Goal: Information Seeking & Learning: Find specific fact

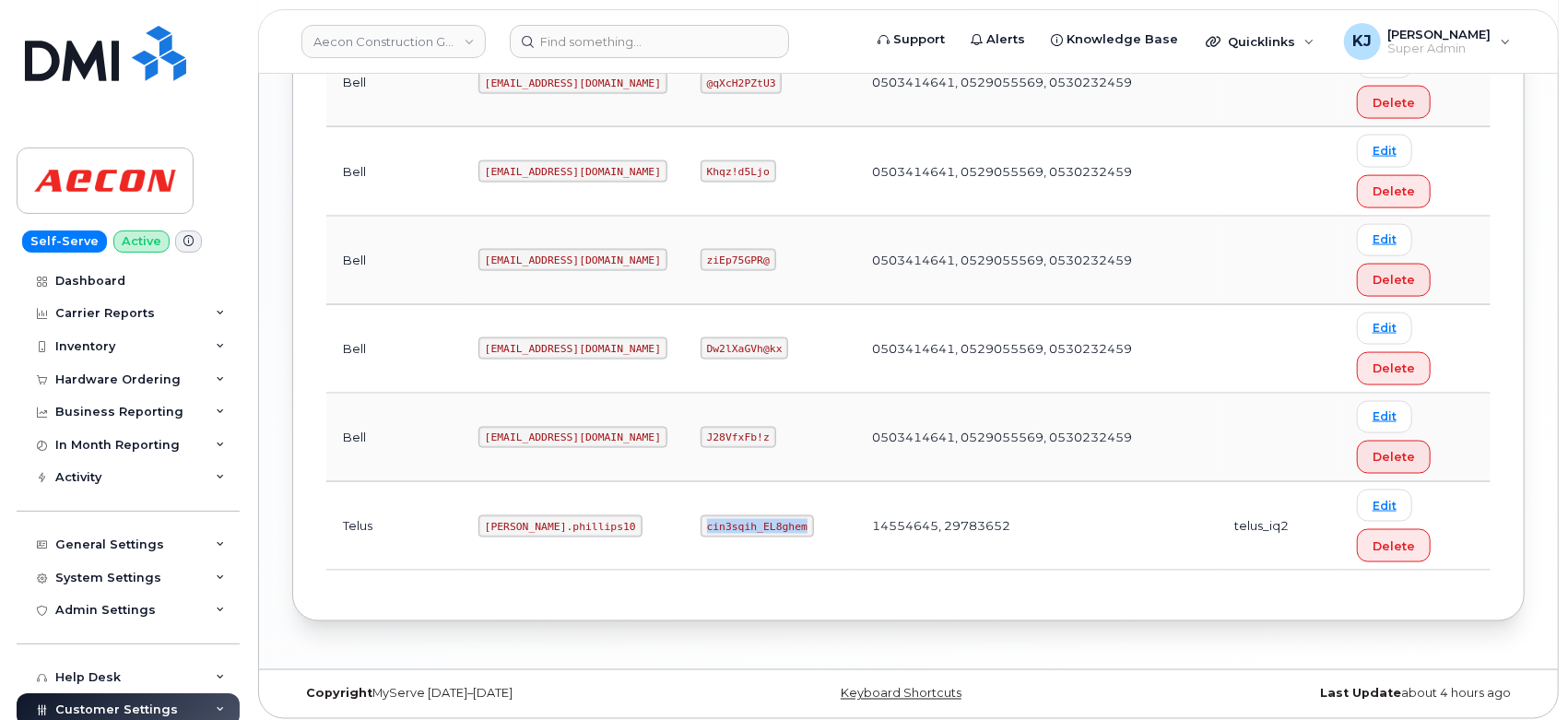
scroll to position [651, 0]
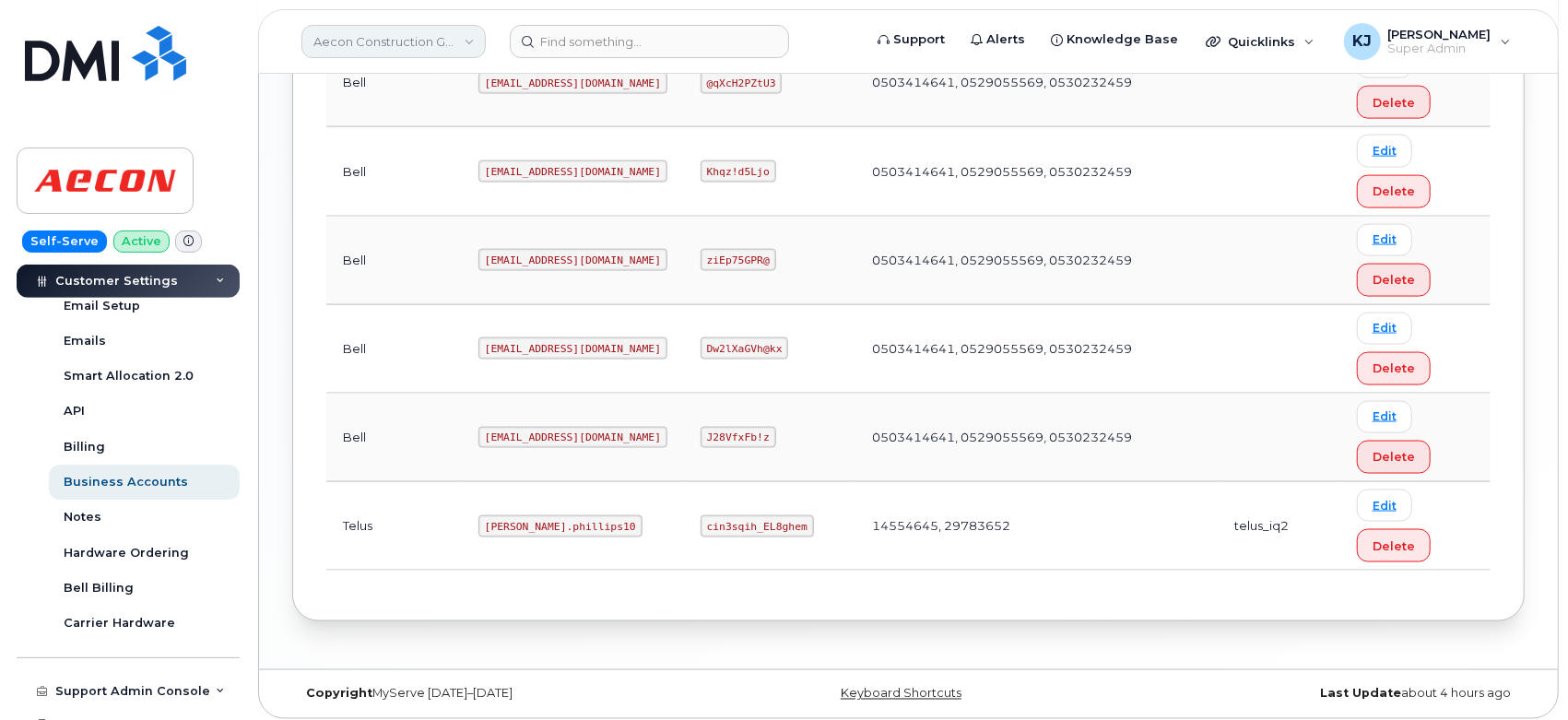
click at [414, 40] on link "Aecon Construction Group Inc" at bounding box center [393, 41] width 184 height 33
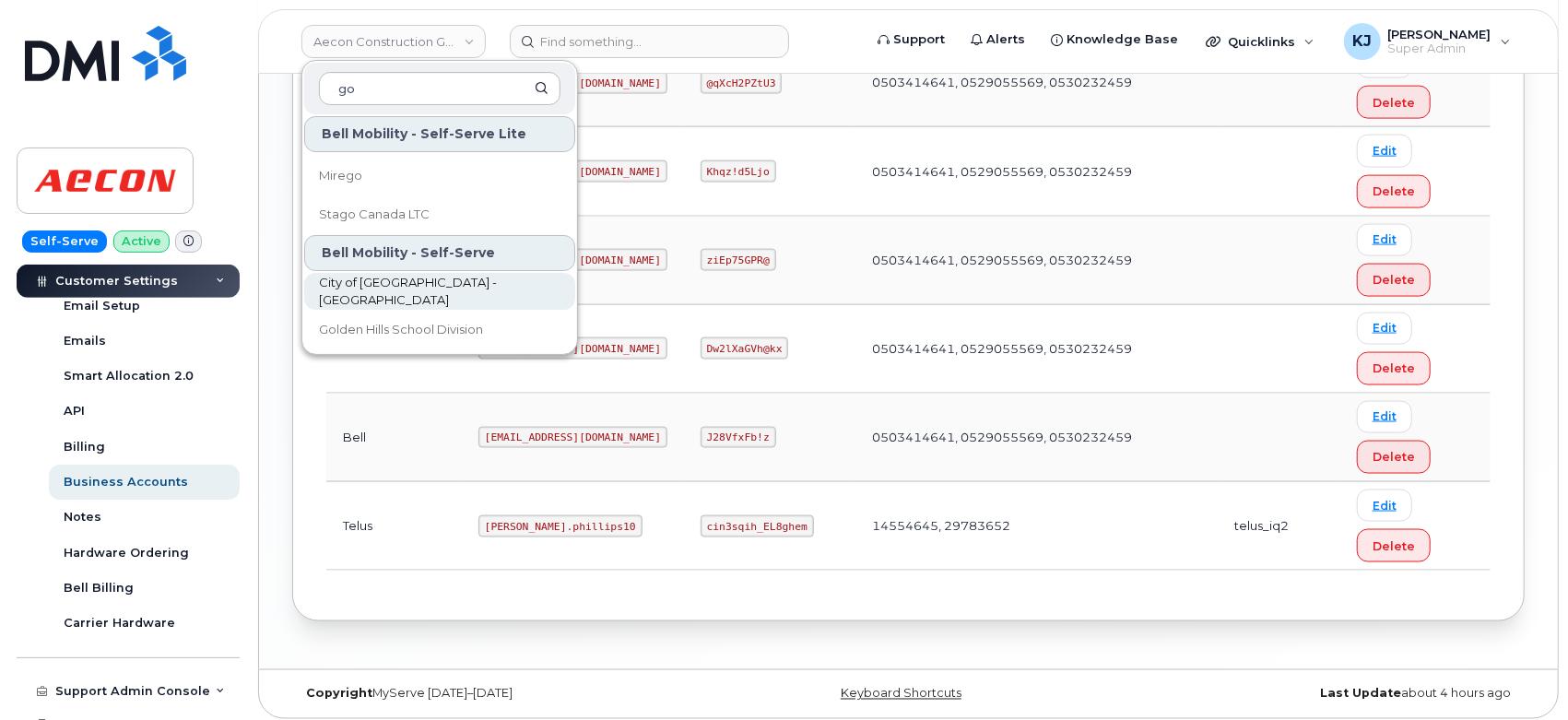
scroll to position [102, 0]
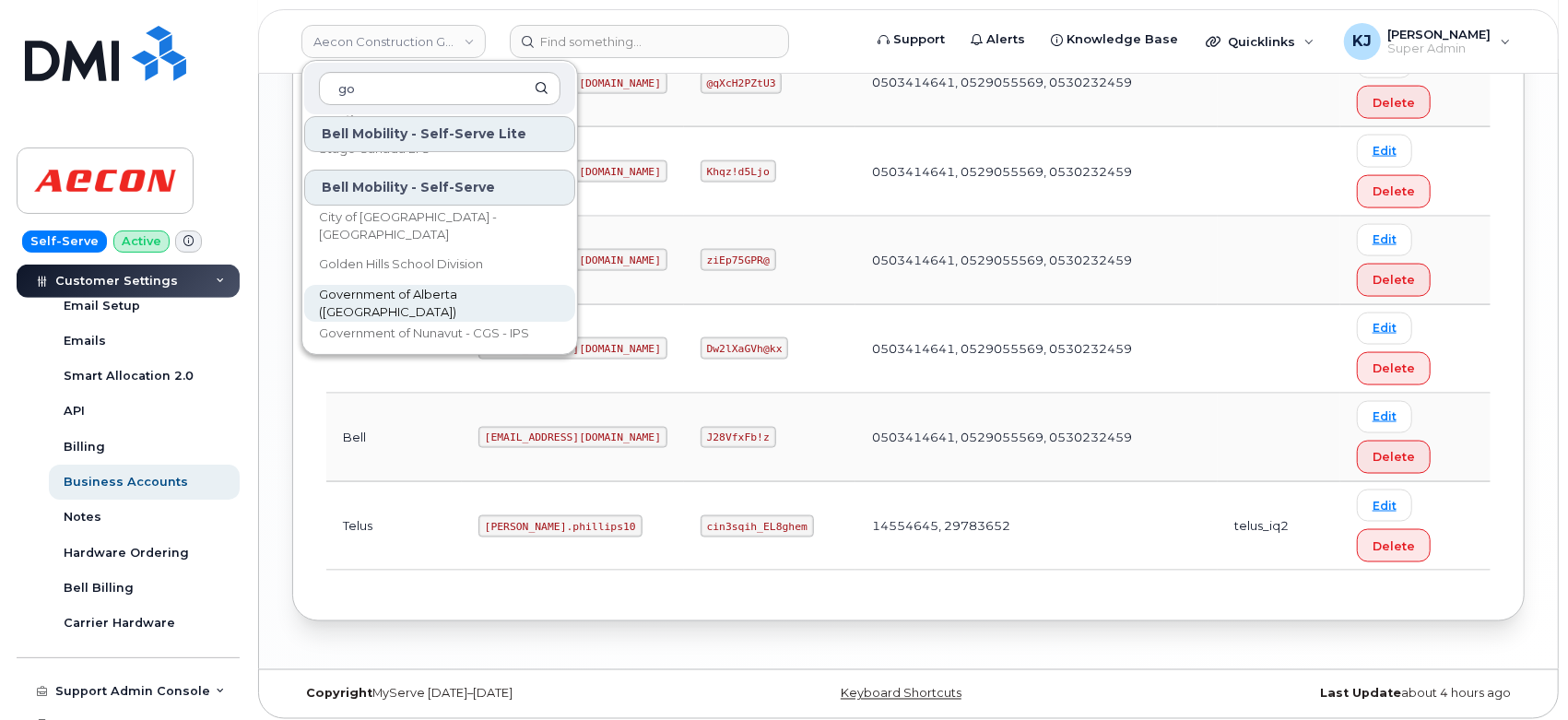
type input "go"
click at [428, 297] on span "Government of Alberta ([GEOGRAPHIC_DATA])" at bounding box center [425, 303] width 212 height 36
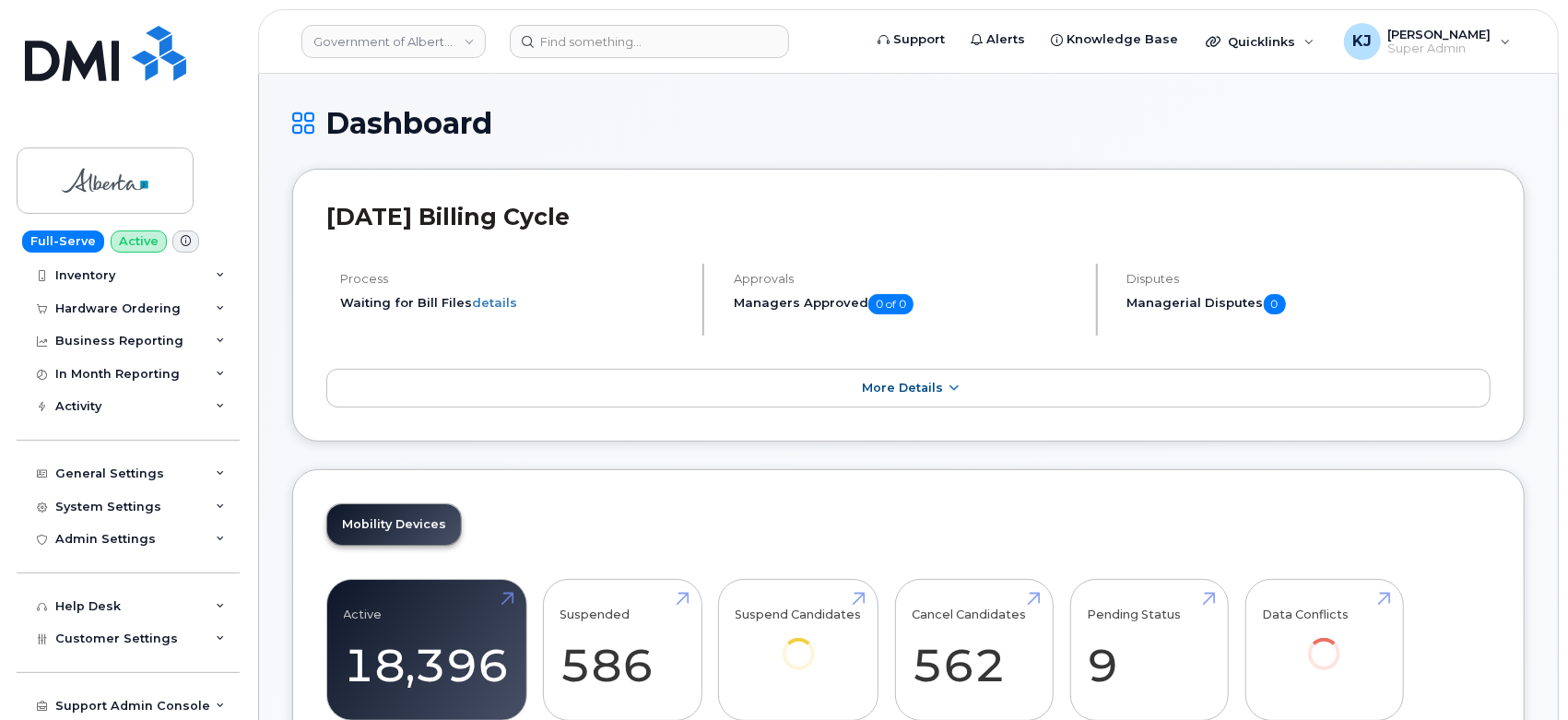
scroll to position [102, 0]
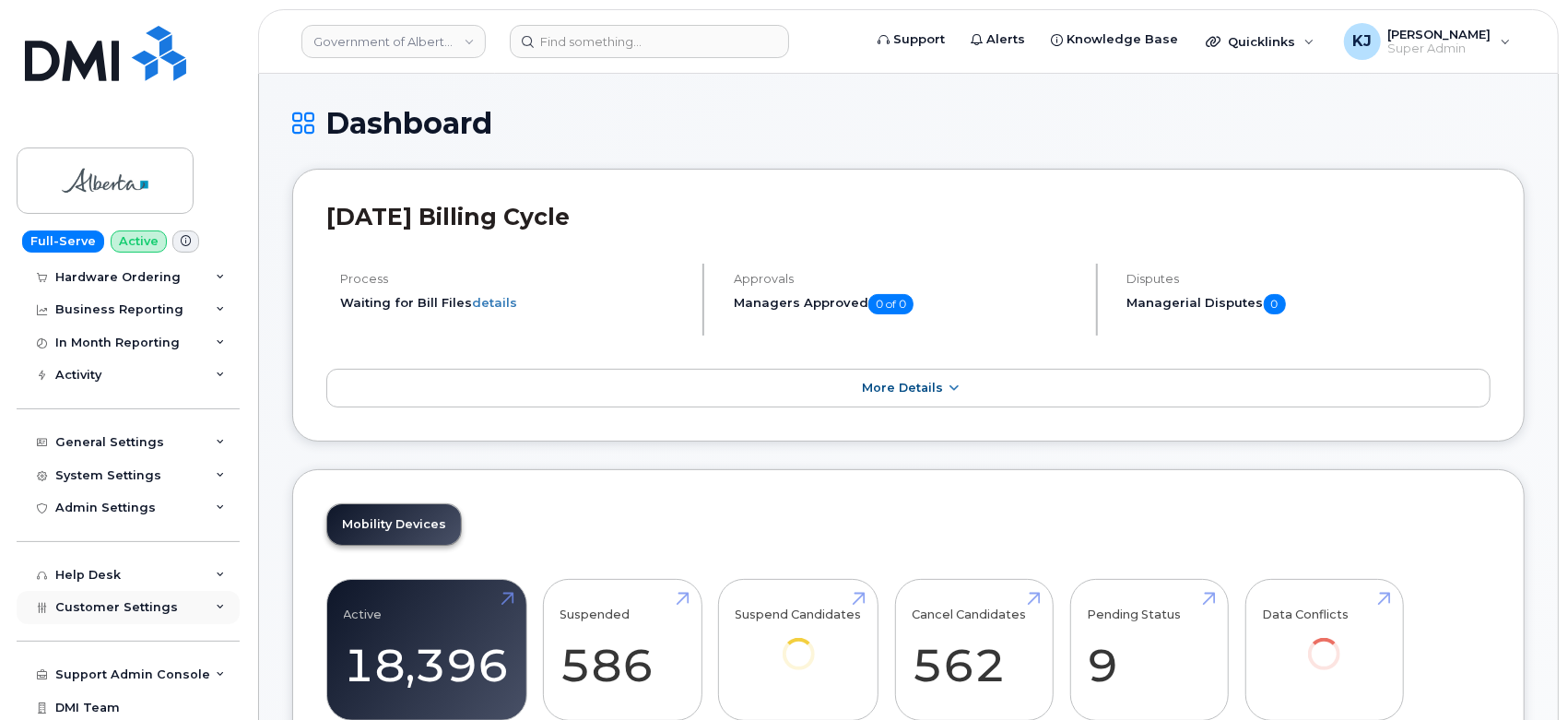
click at [171, 608] on div "Customer Settings" at bounding box center [128, 607] width 223 height 33
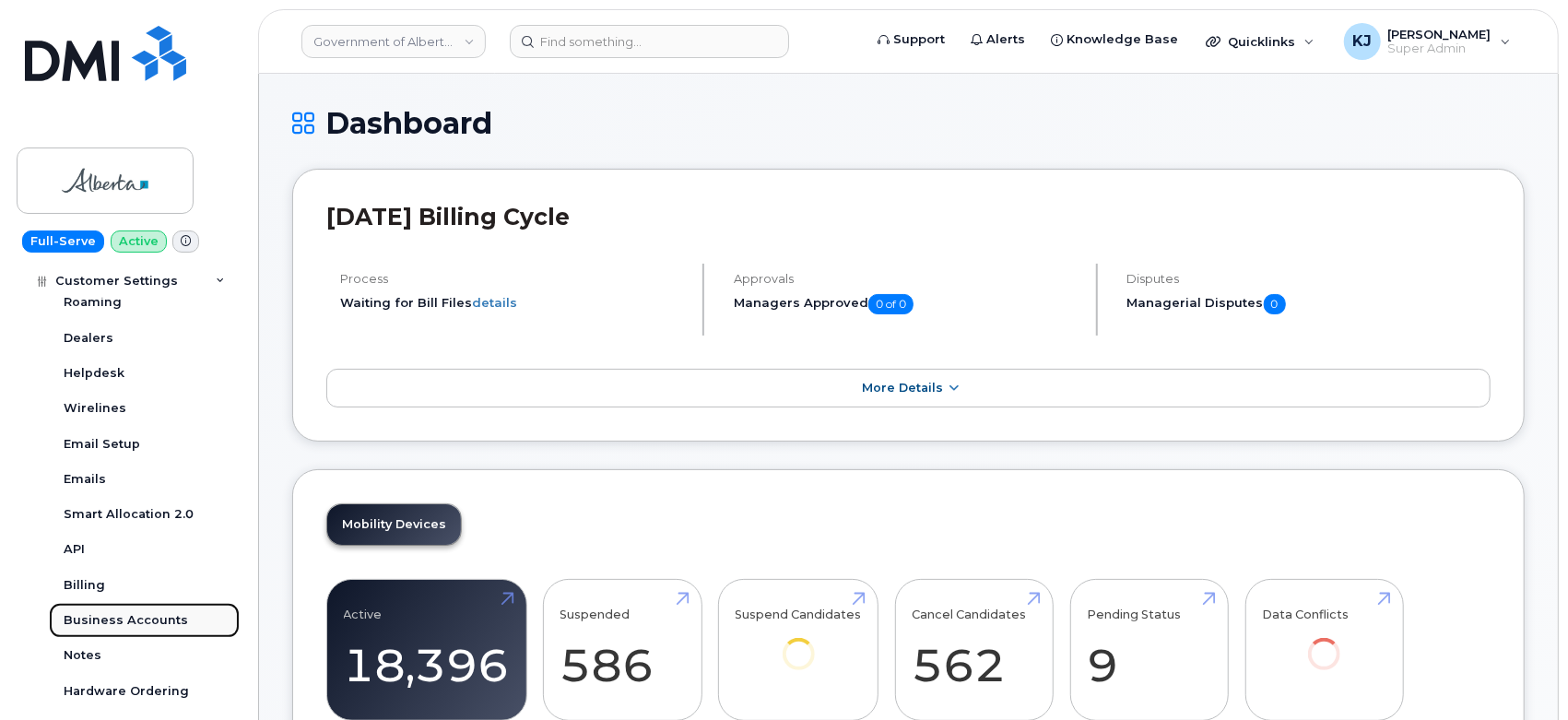
click at [136, 619] on div "Business Accounts" at bounding box center [126, 620] width 125 height 17
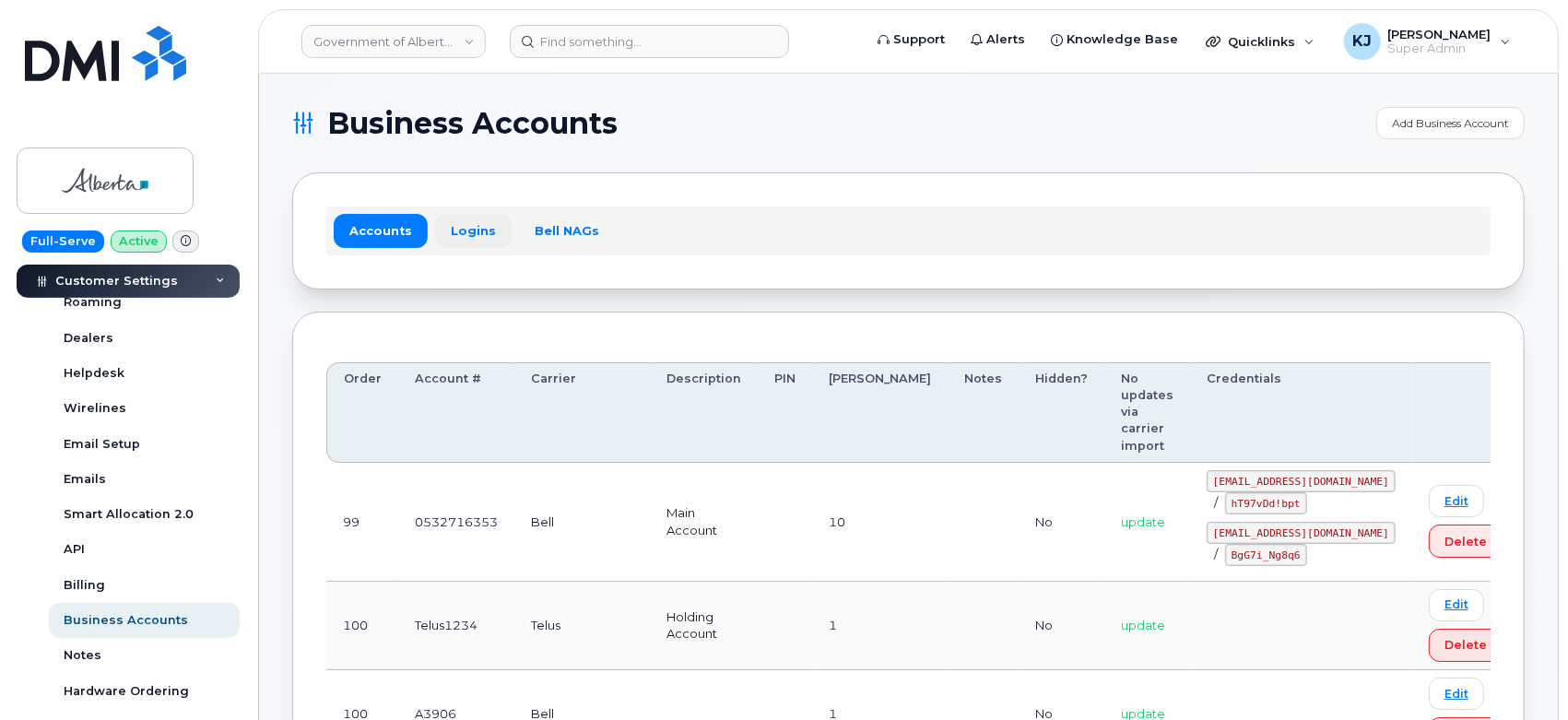
click at [455, 234] on link "Logins" at bounding box center [473, 230] width 76 height 33
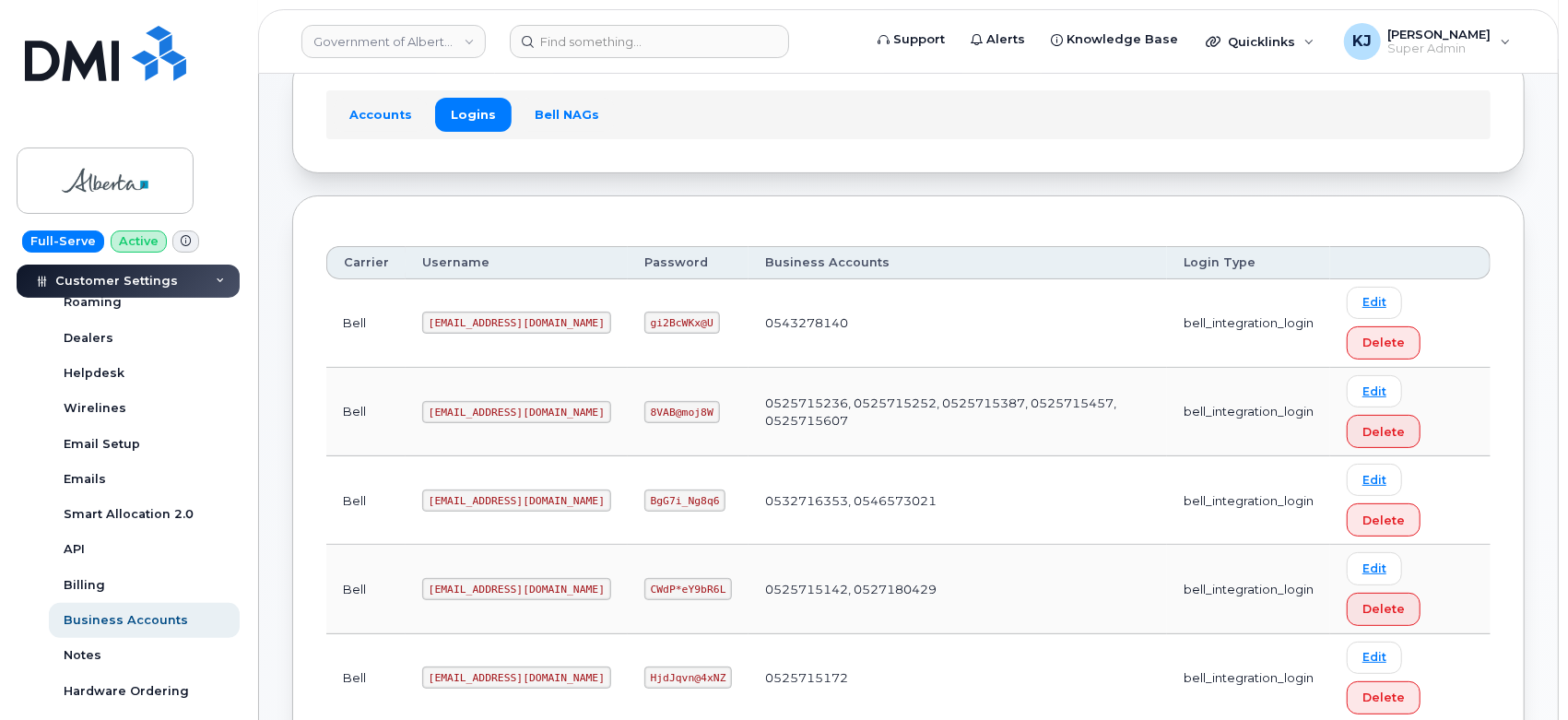
scroll to position [102, 0]
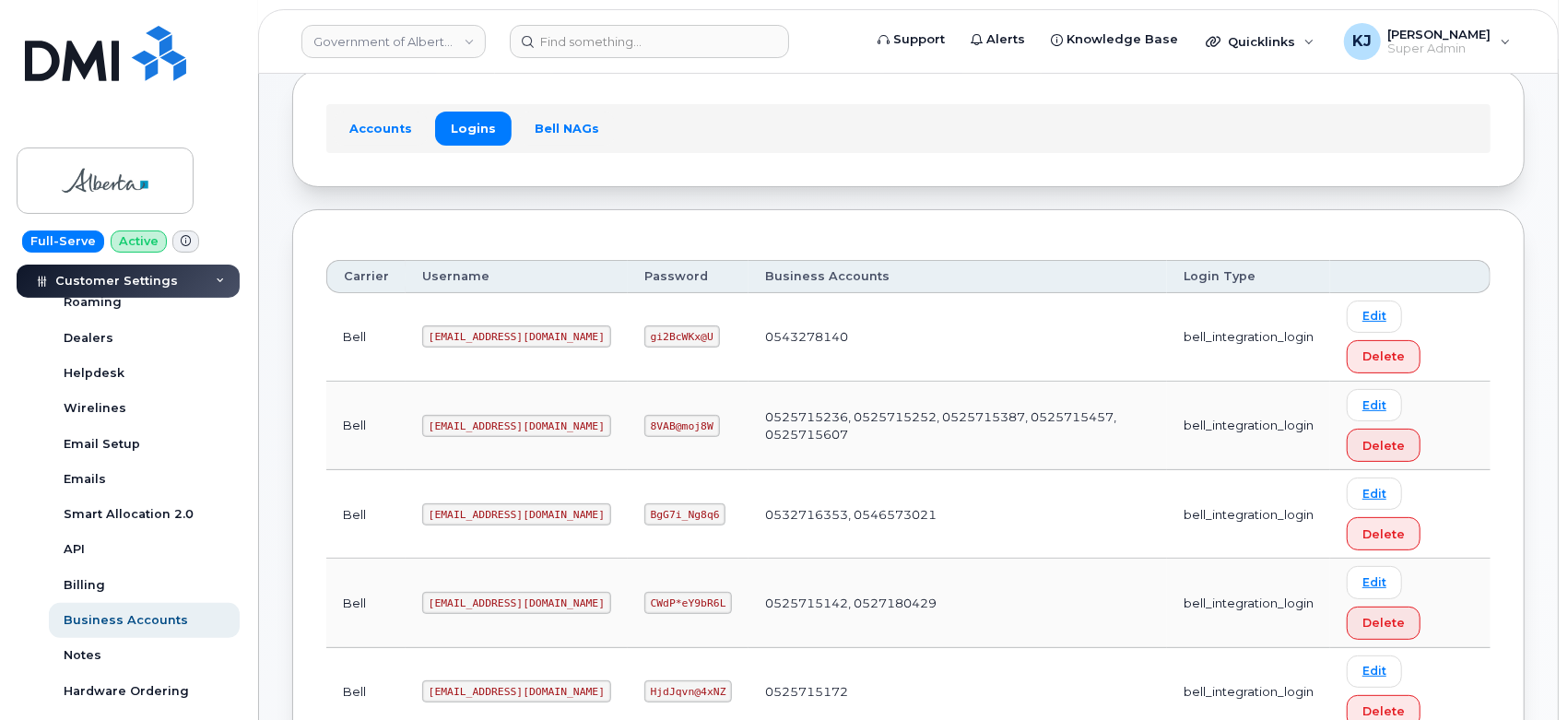
drag, startPoint x: 423, startPoint y: 515, endPoint x: 442, endPoint y: 512, distance: 19.2
drag, startPoint x: 442, startPoint y: 512, endPoint x: 440, endPoint y: 545, distance: 33.1
click at [440, 545] on td "goa482E2@myserve.ca" at bounding box center [516, 514] width 222 height 88
drag, startPoint x: 425, startPoint y: 515, endPoint x: 534, endPoint y: 509, distance: 109.2
click at [535, 509] on code "goa482E2@myserve.ca" at bounding box center [516, 515] width 189 height 22
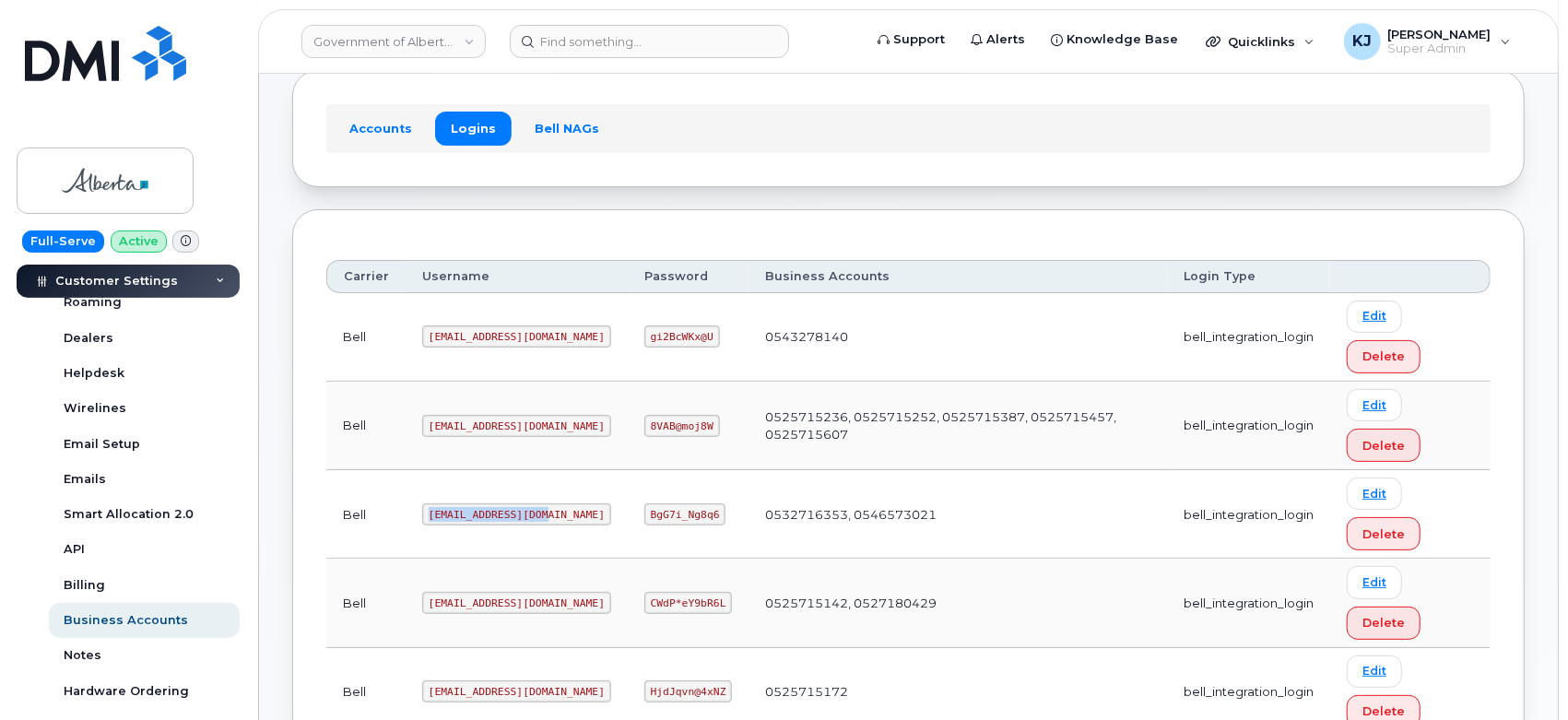
copy code "goa482E2@myserve.ca"
drag, startPoint x: 595, startPoint y: 513, endPoint x: 661, endPoint y: 525, distance: 67.1
click at [661, 525] on td "BgG7i_Ng8q6" at bounding box center [688, 514] width 121 height 88
copy code "BgG7i_Ng8q6"
click at [379, 38] on link "Government of Alberta (GOA)" at bounding box center [393, 41] width 184 height 33
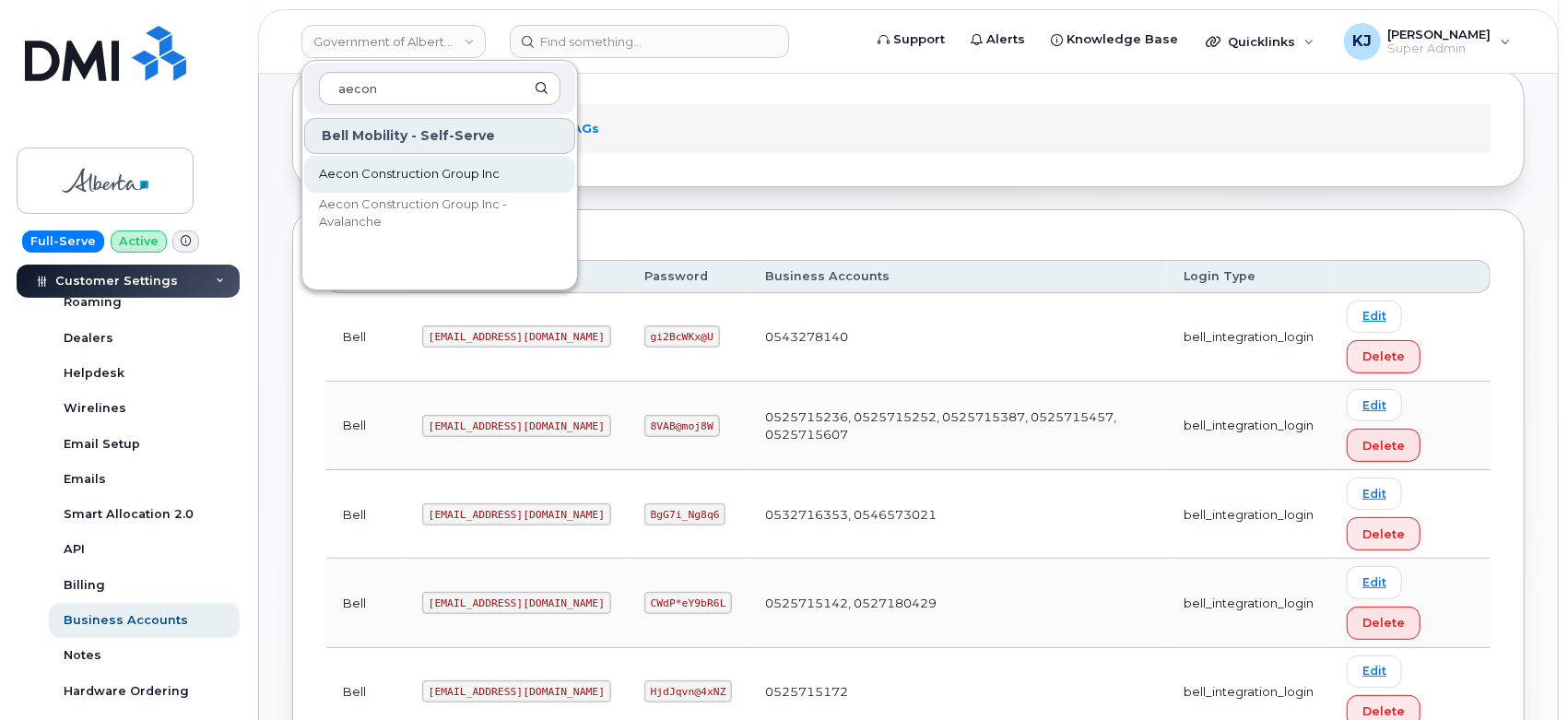
type input "aecon"
drag, startPoint x: 393, startPoint y: 166, endPoint x: 420, endPoint y: 165, distance: 27.0
click at [394, 166] on span "Aecon Construction Group Inc" at bounding box center [409, 174] width 180 height 19
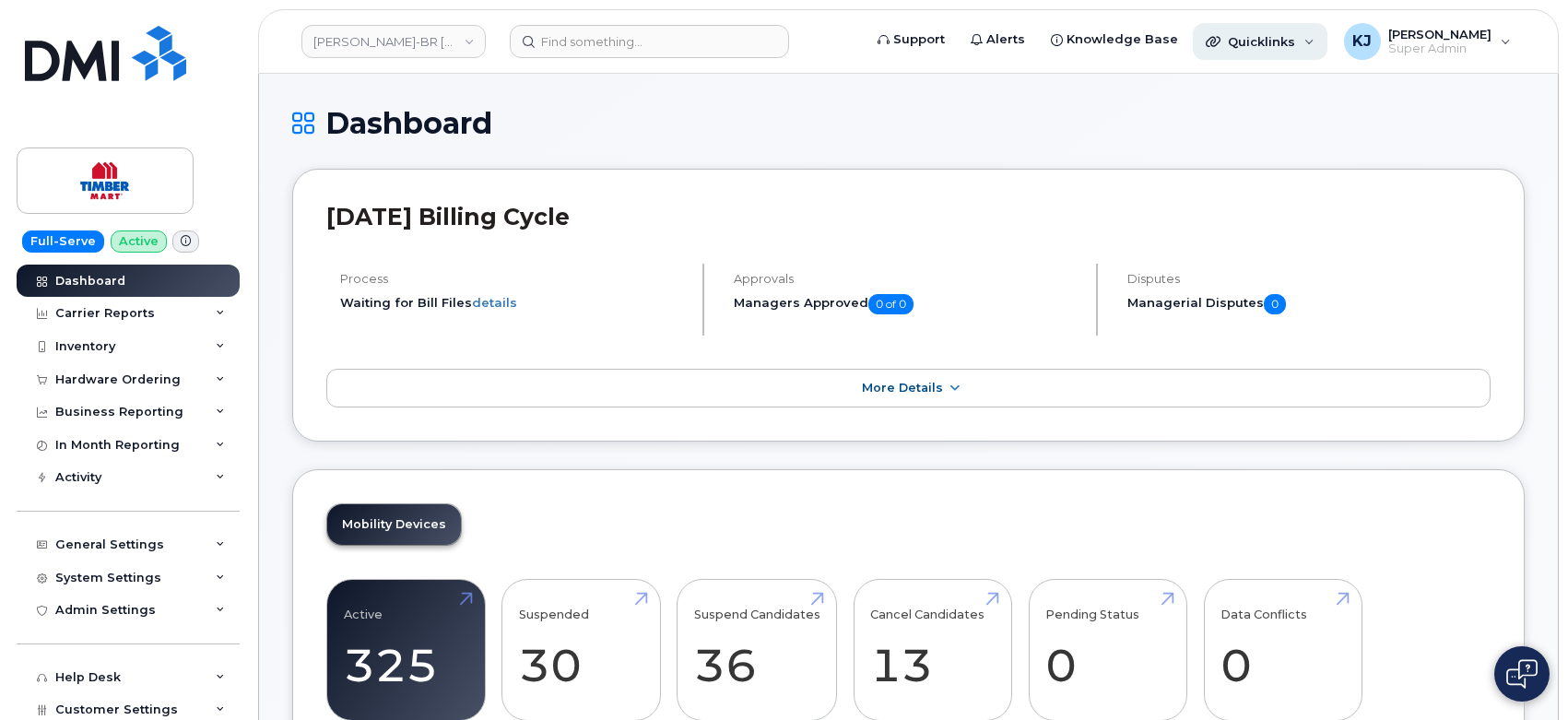
scroll to position [1845, 0]
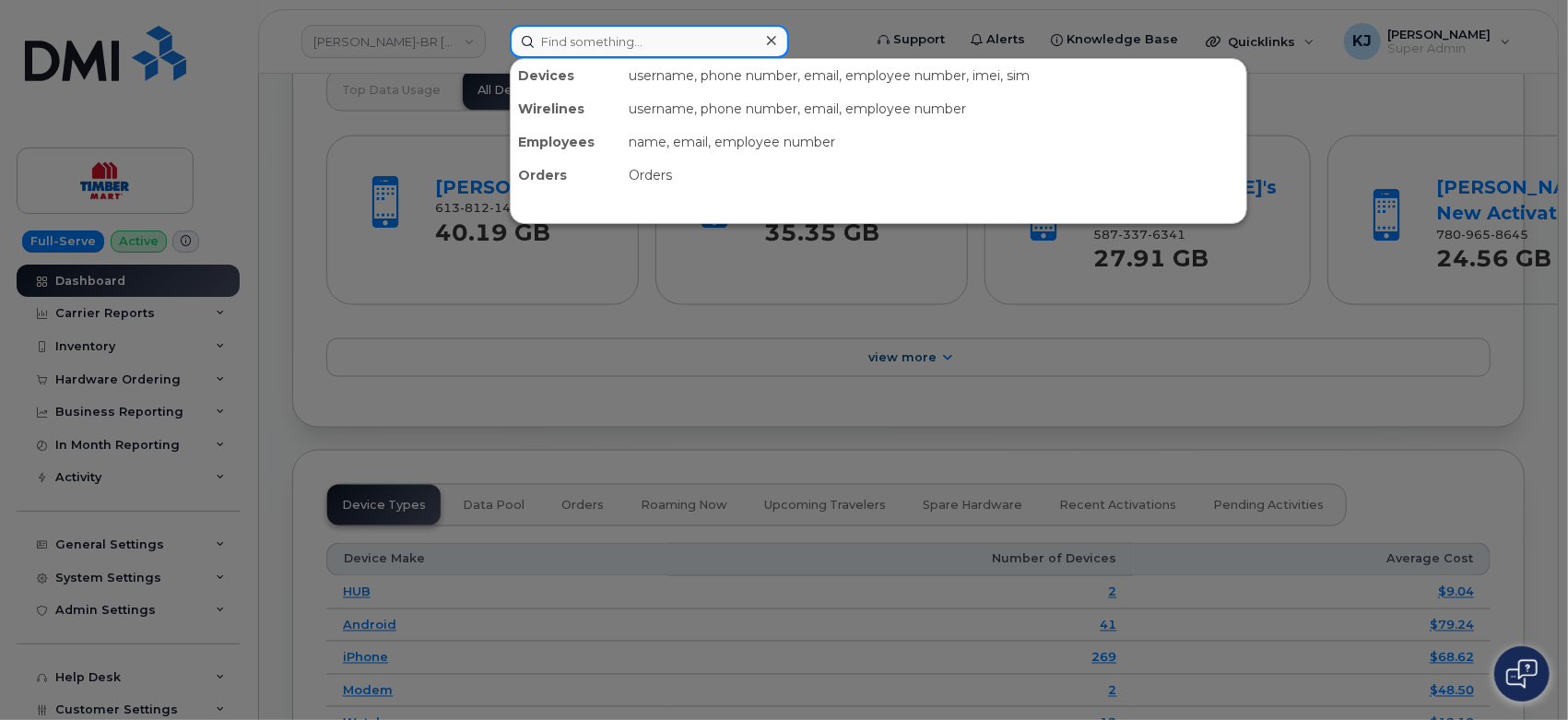
click at [649, 41] on input at bounding box center [649, 41] width 280 height 33
paste input "7804049310"
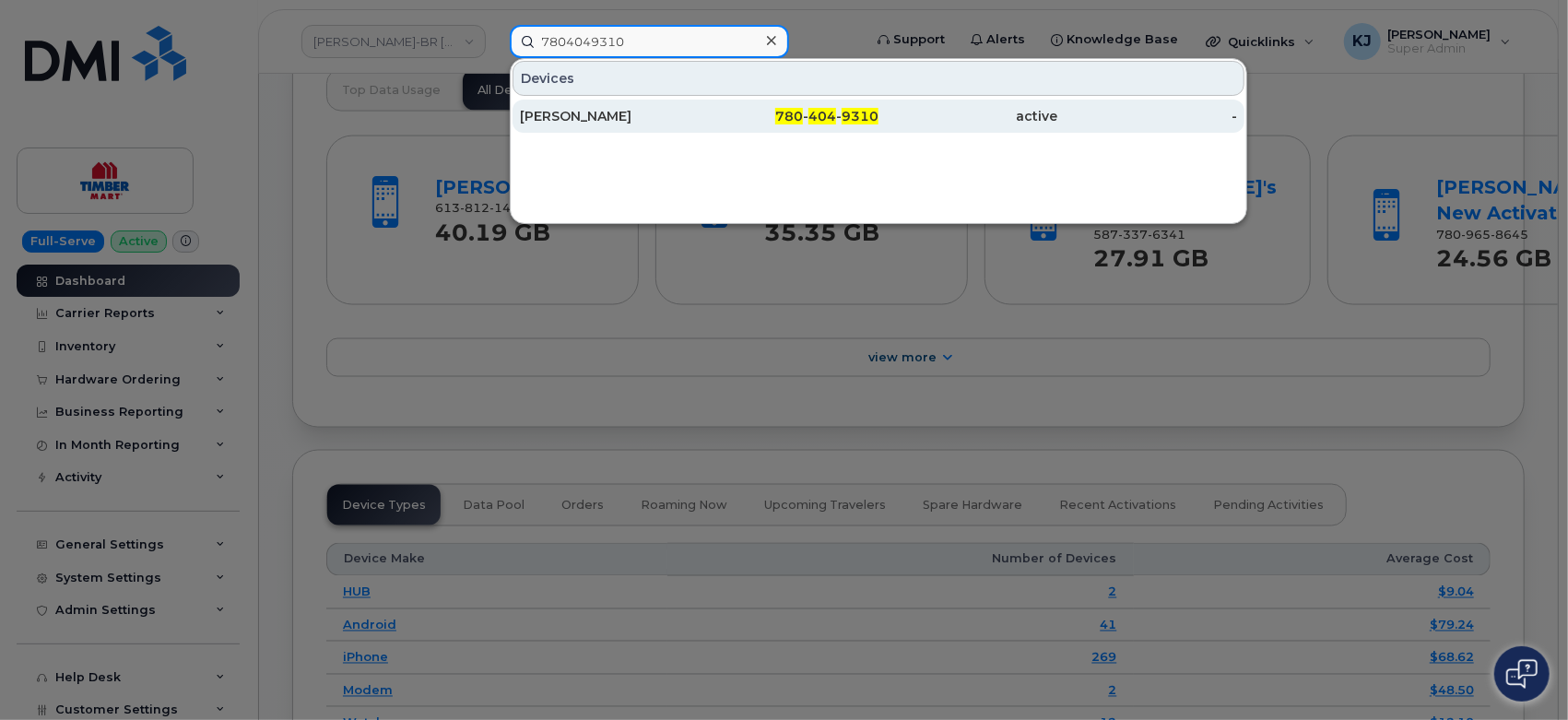
type input "7804049310"
click at [638, 112] on div "[PERSON_NAME]" at bounding box center [610, 116] width 179 height 19
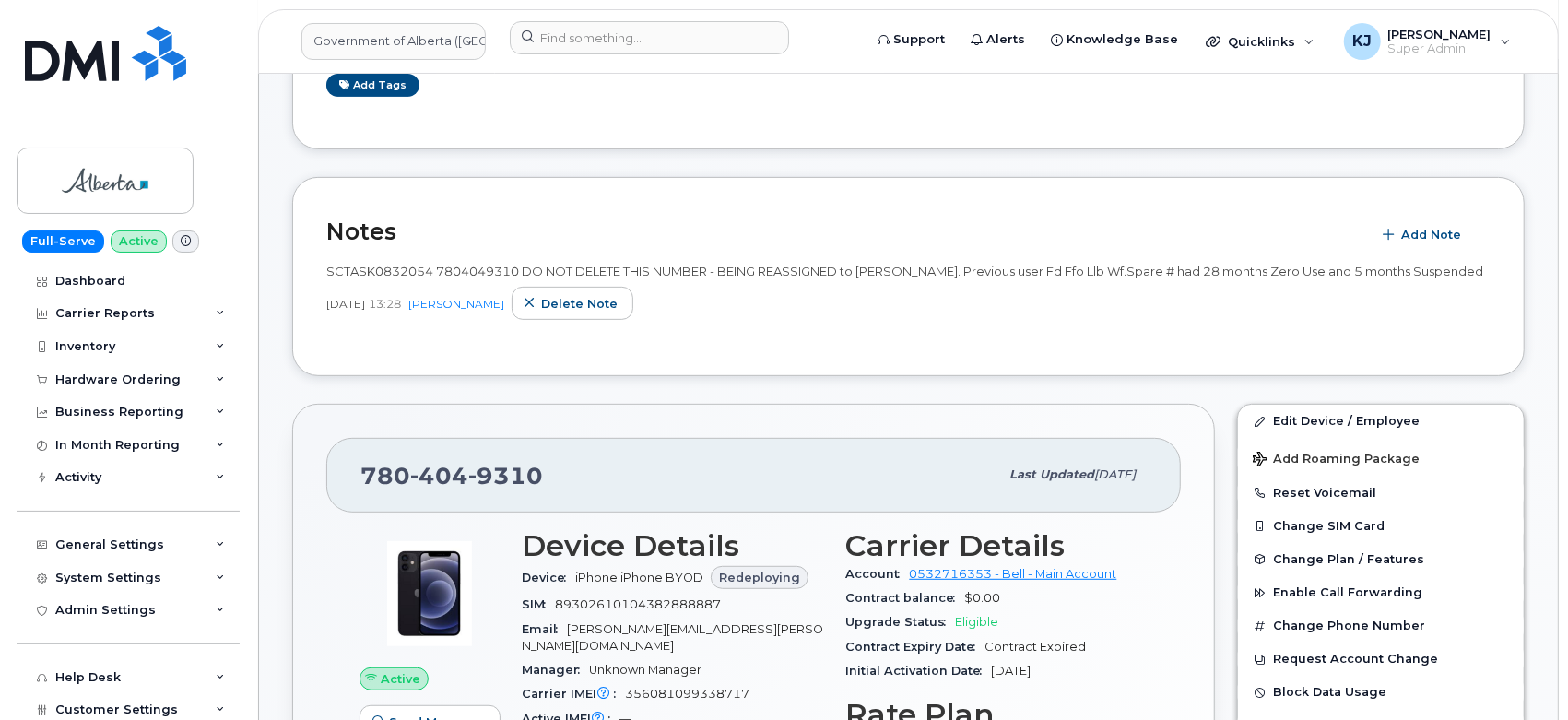
scroll to position [512, 0]
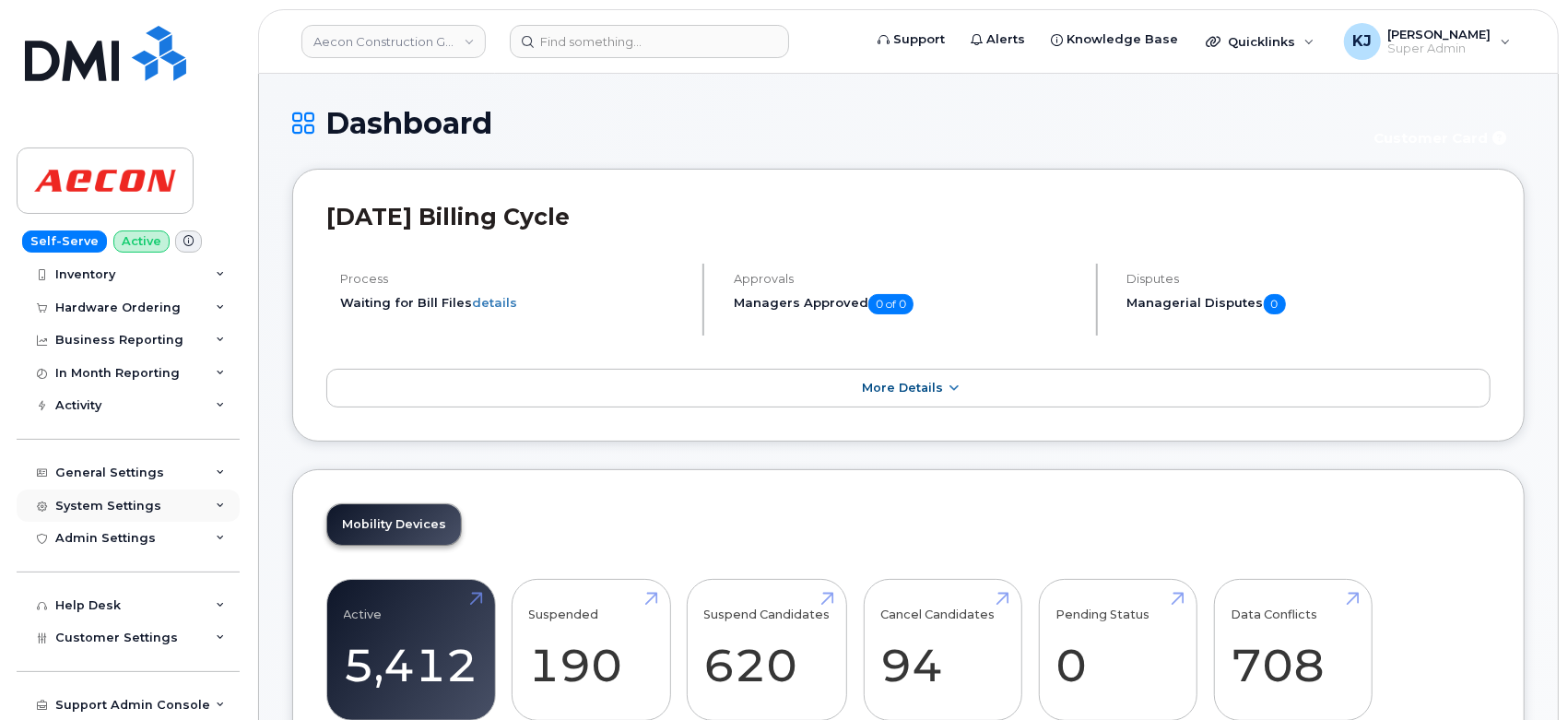
scroll to position [138, 0]
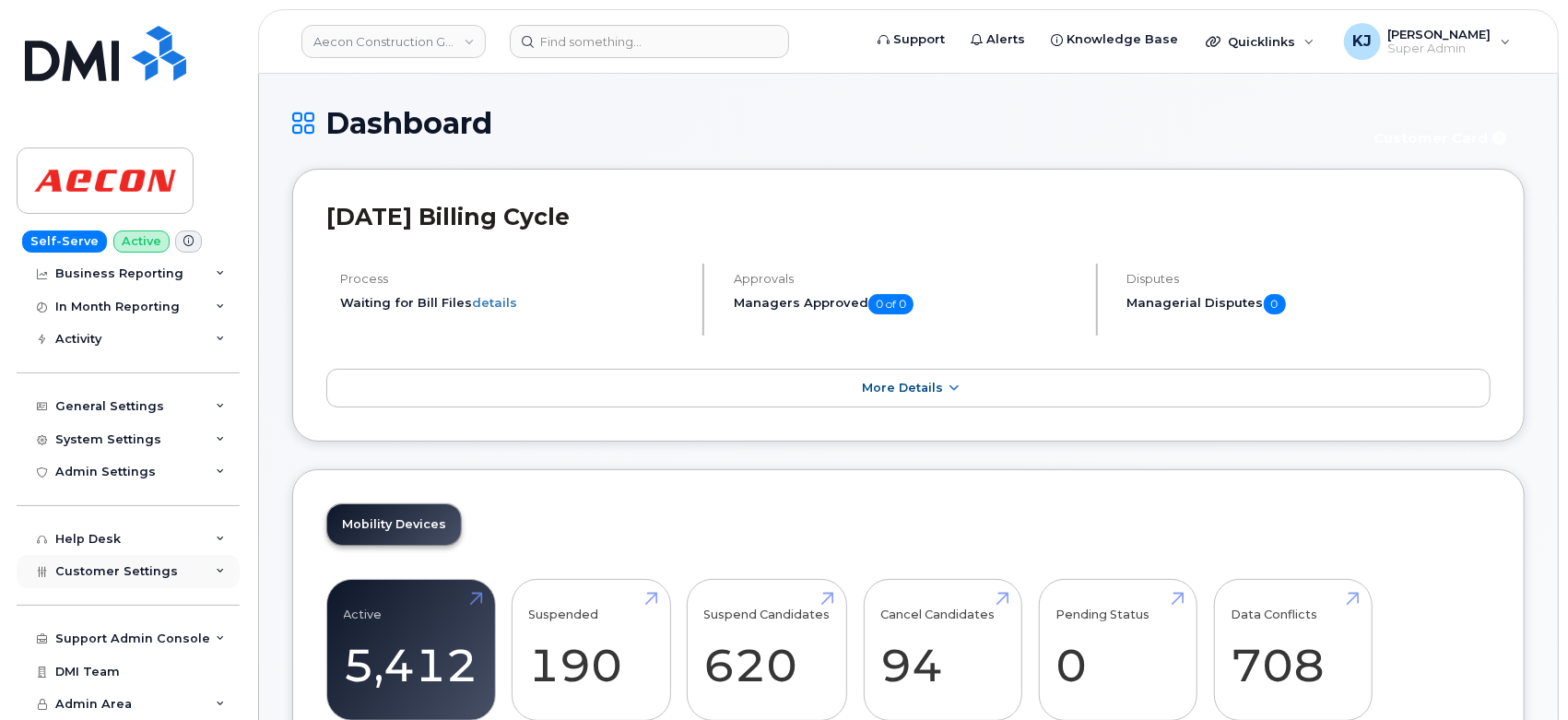
click at [139, 571] on span "Customer Settings" at bounding box center [117, 571] width 123 height 14
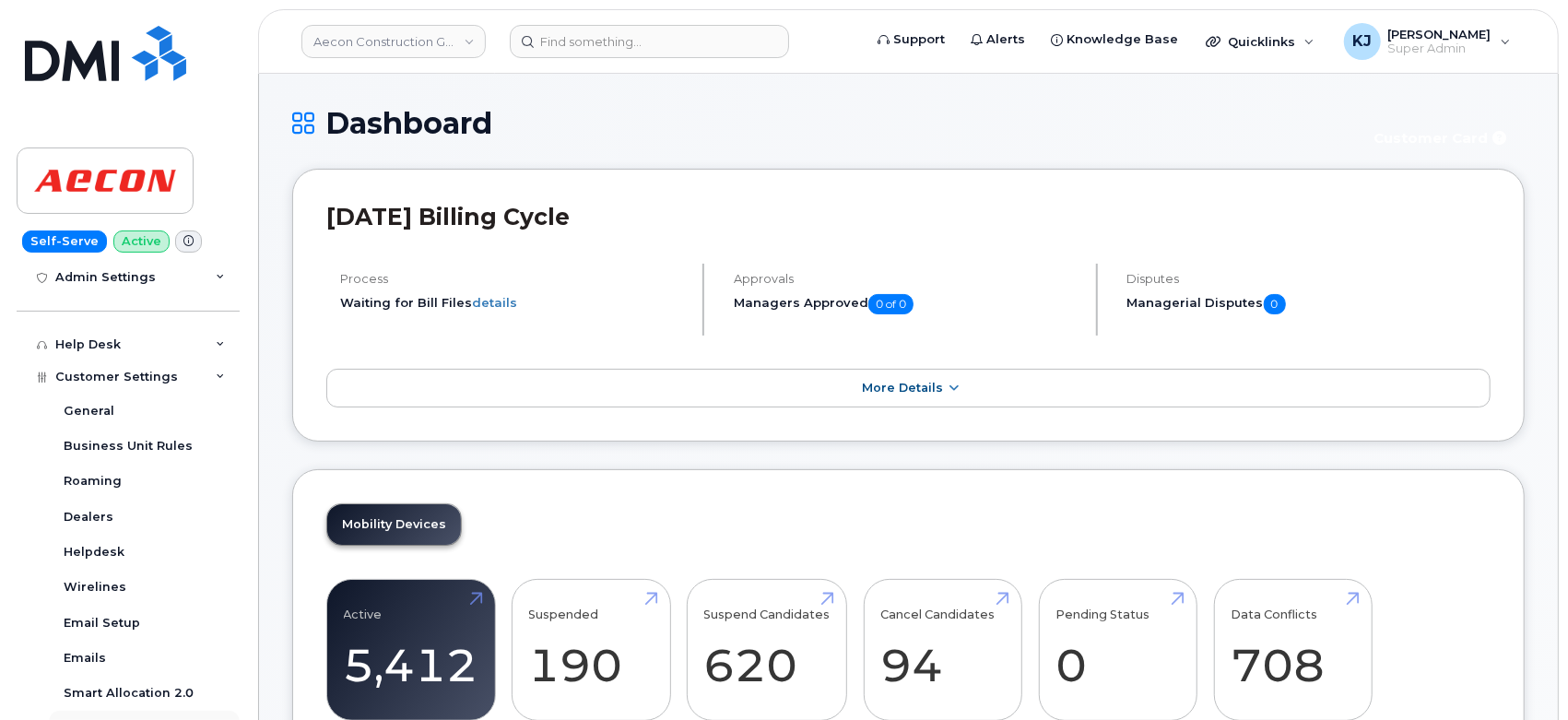
scroll to position [547, 0]
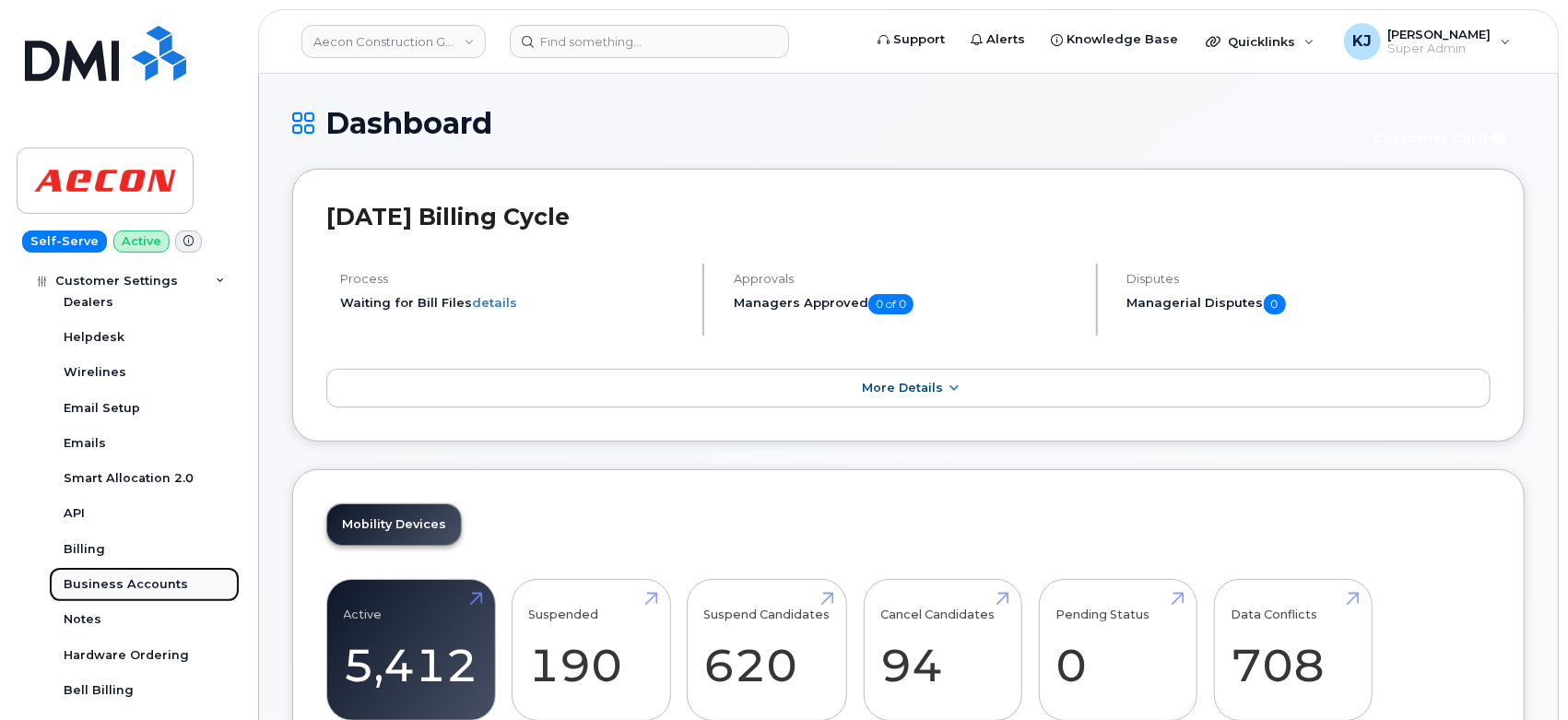
click at [119, 587] on div "Business Accounts" at bounding box center [126, 584] width 125 height 17
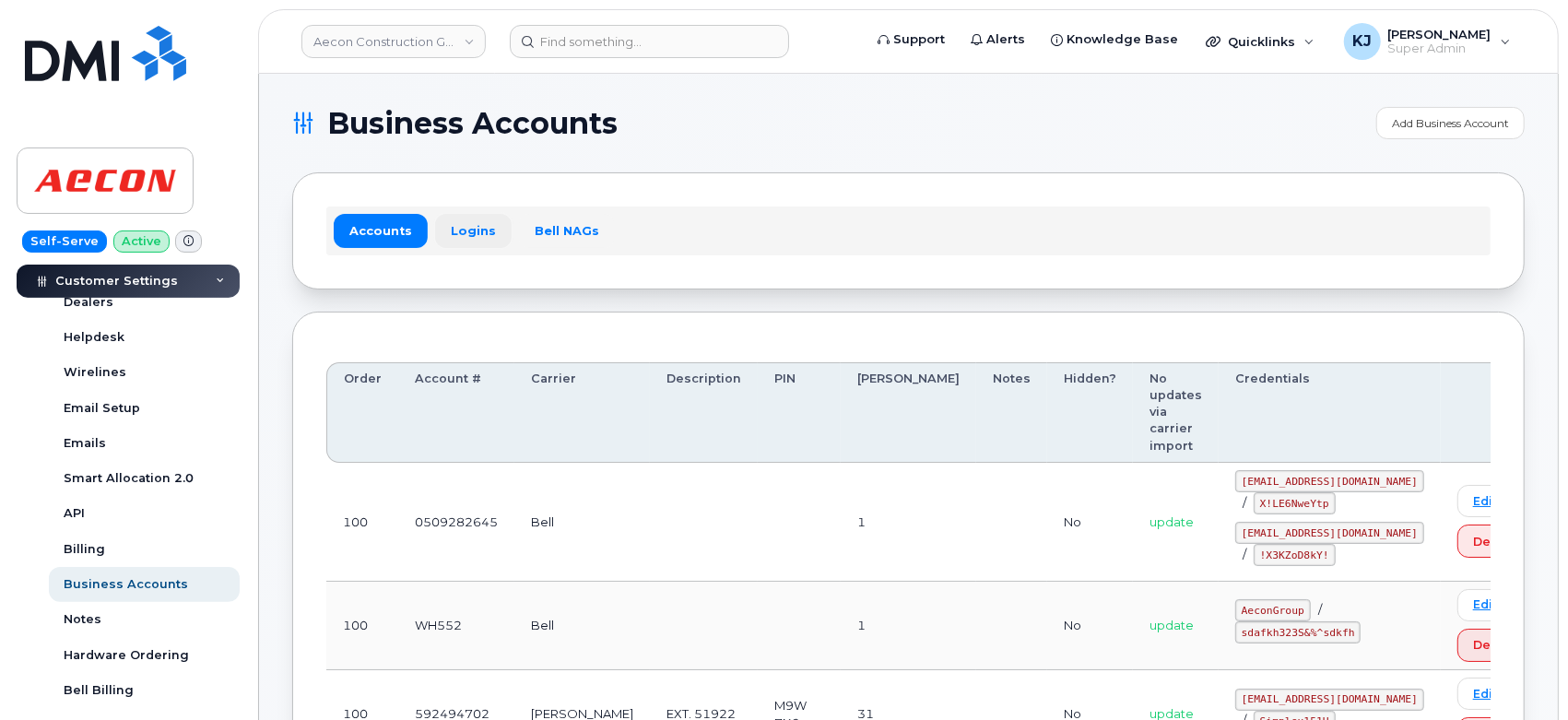
click at [445, 238] on link "Logins" at bounding box center [473, 230] width 76 height 33
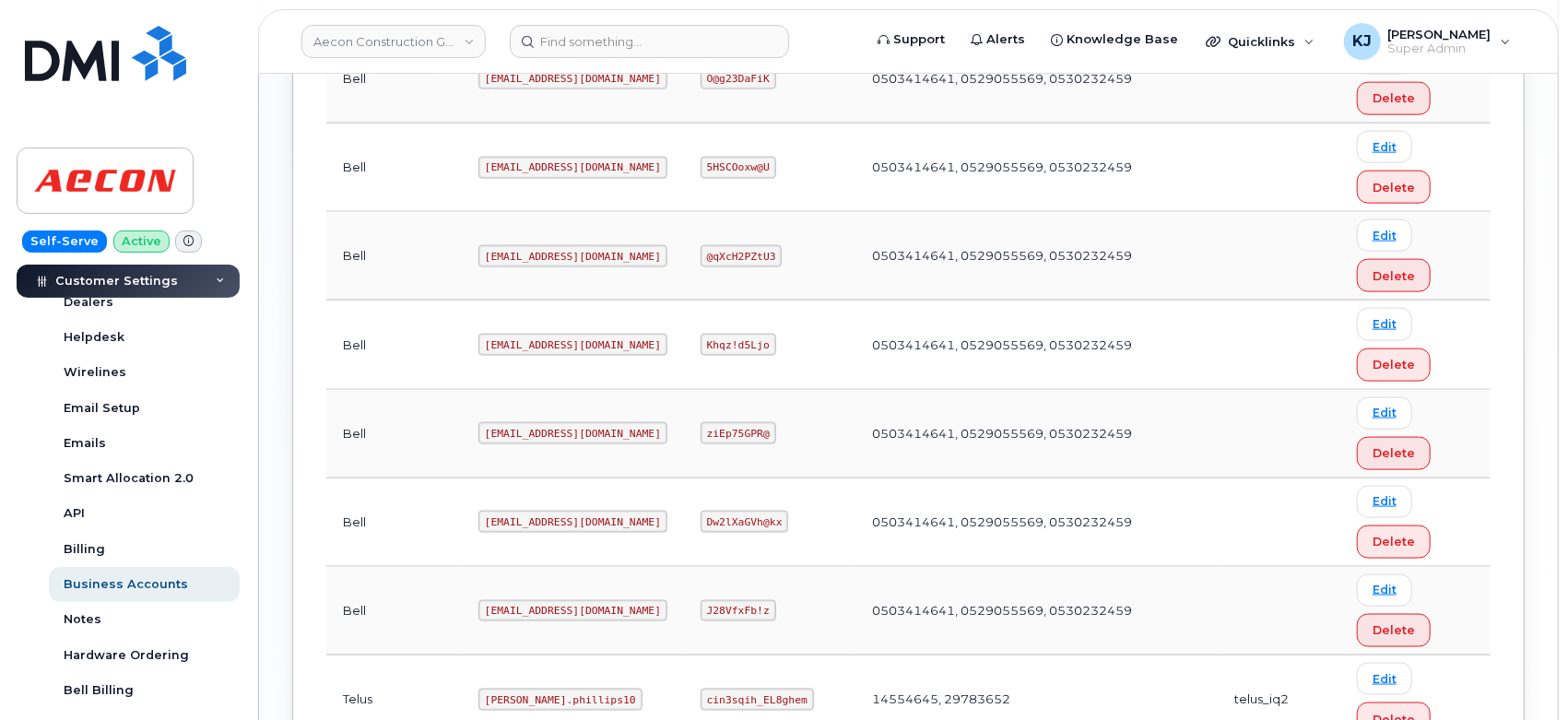
scroll to position [1735, 0]
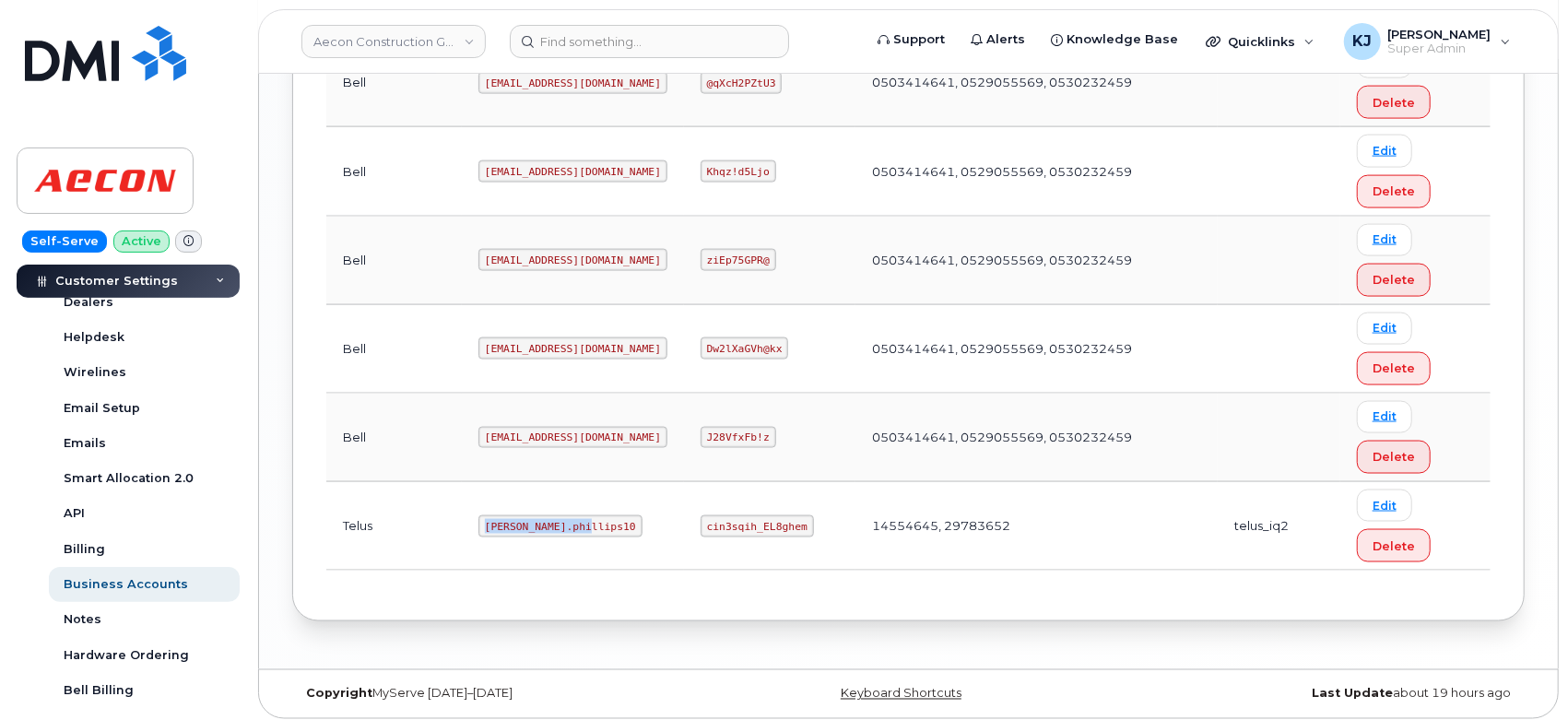
drag, startPoint x: 425, startPoint y: 515, endPoint x: 520, endPoint y: 525, distance: 95.5
click at [520, 525] on code "Taylor.phillips10" at bounding box center [561, 527] width 165 height 22
copy code "Taylor.phillips10"
drag, startPoint x: 671, startPoint y: 519, endPoint x: 769, endPoint y: 525, distance: 98.2
click at [769, 525] on code "cin3sqih_EL8ghem" at bounding box center [757, 527] width 113 height 22
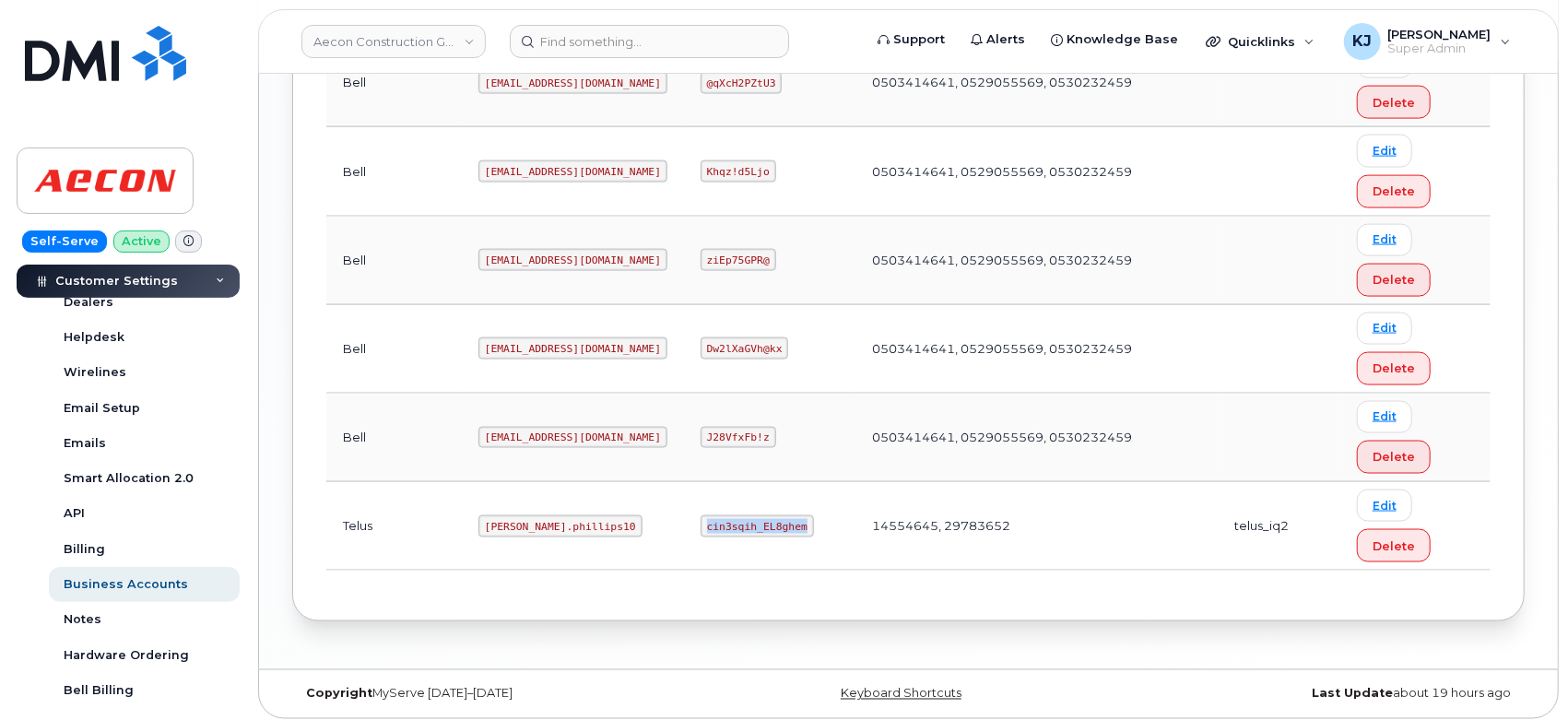
copy code "cin3sqih_EL8ghem"
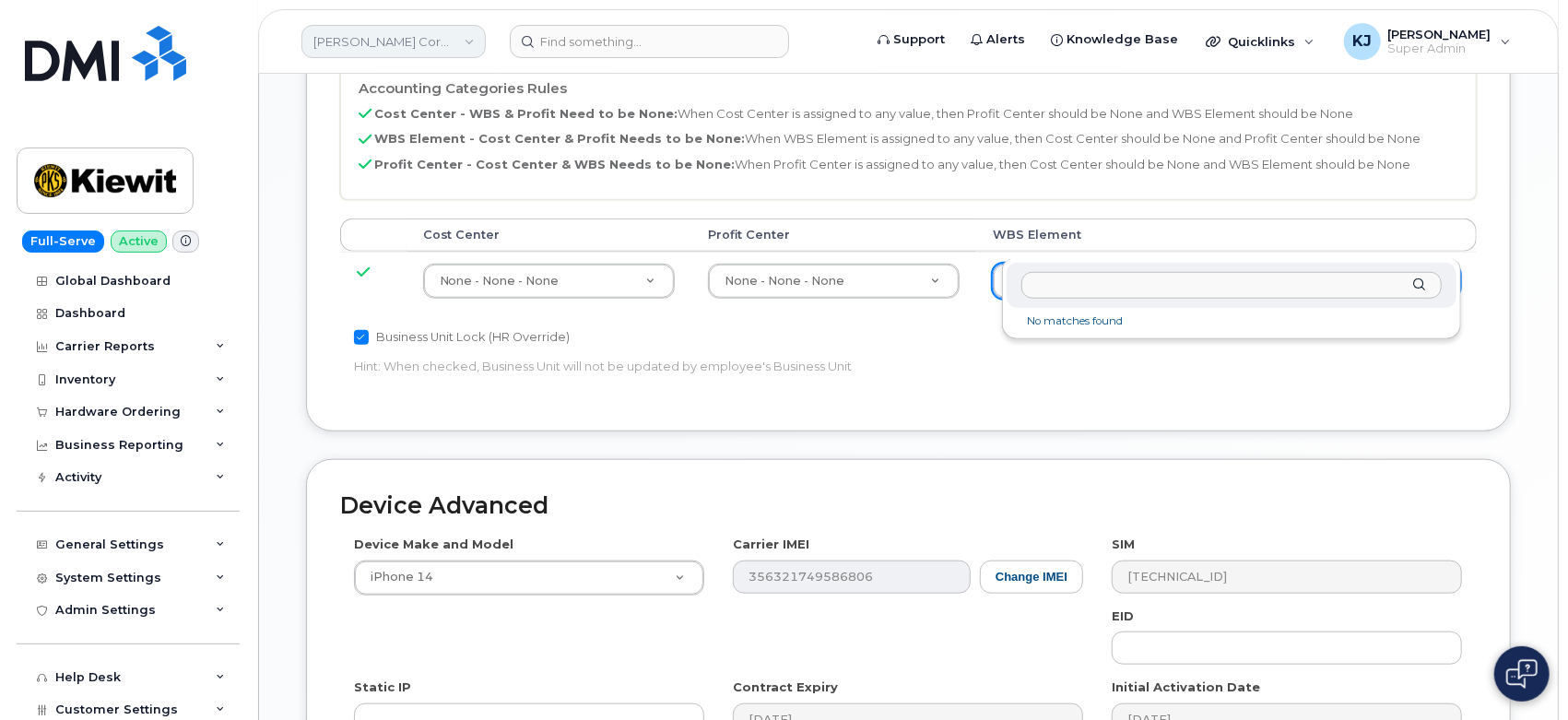
scroll to position [922, 0]
click at [414, 45] on link "Kiewit Corporation" at bounding box center [393, 41] width 184 height 33
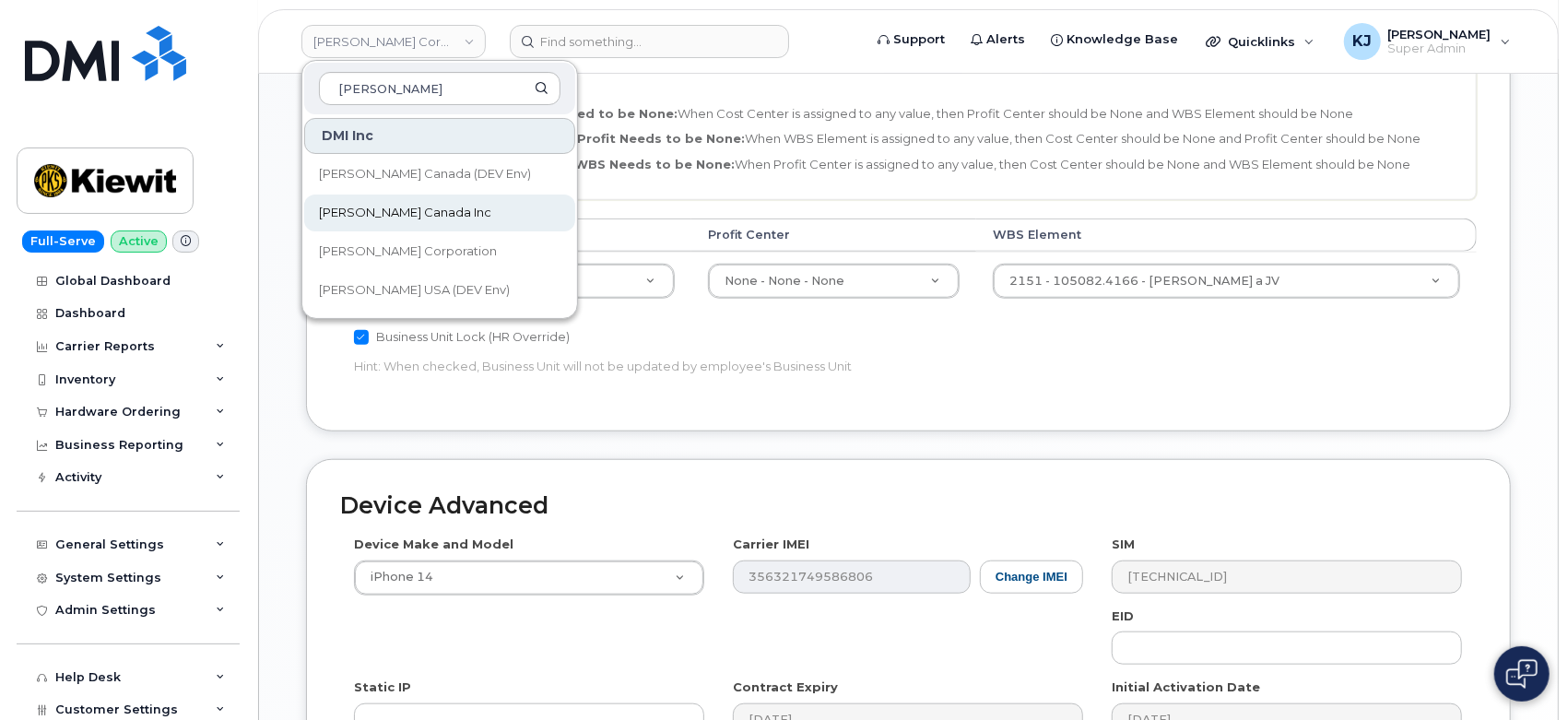
type input "kiewit"
click at [428, 210] on link "Kiewit Canada Inc" at bounding box center [439, 212] width 271 height 37
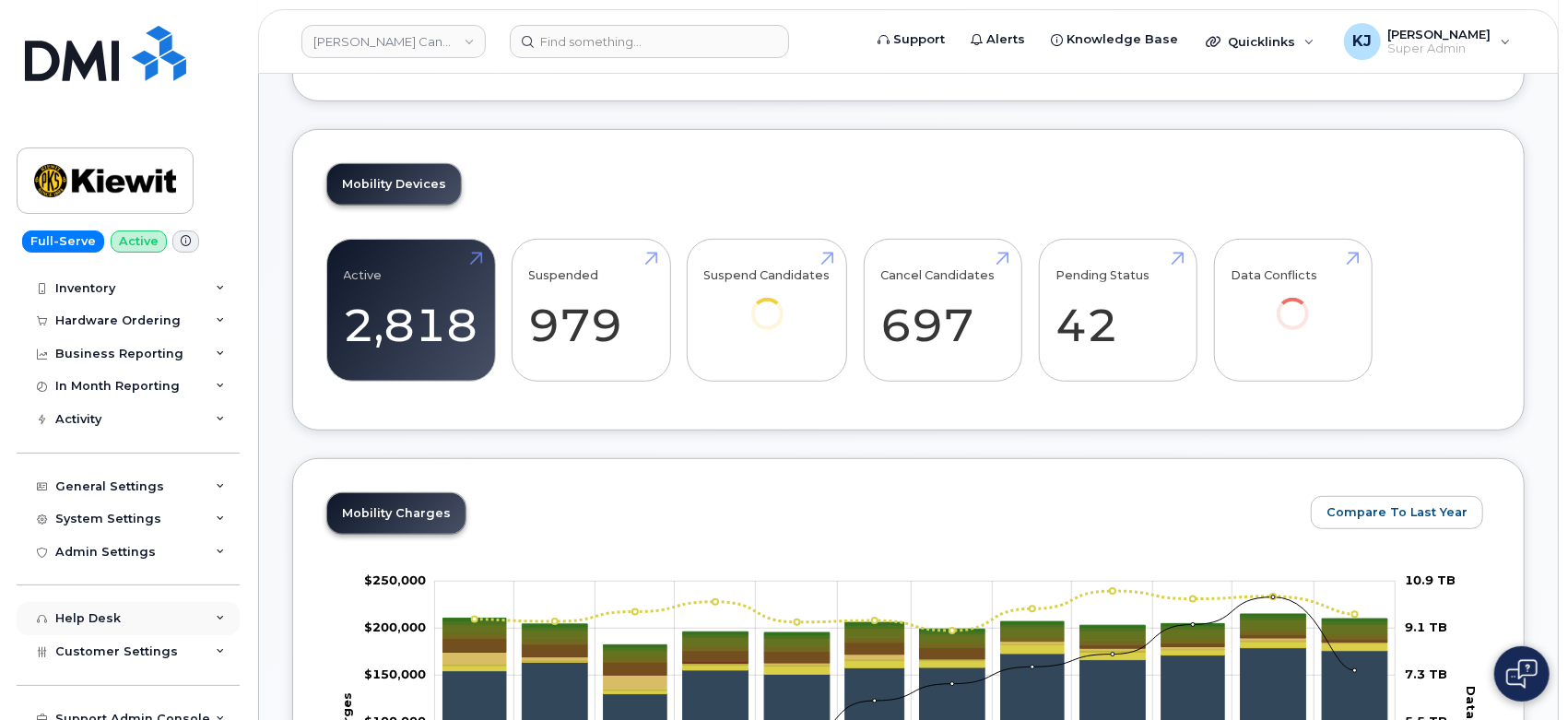
scroll to position [171, 0]
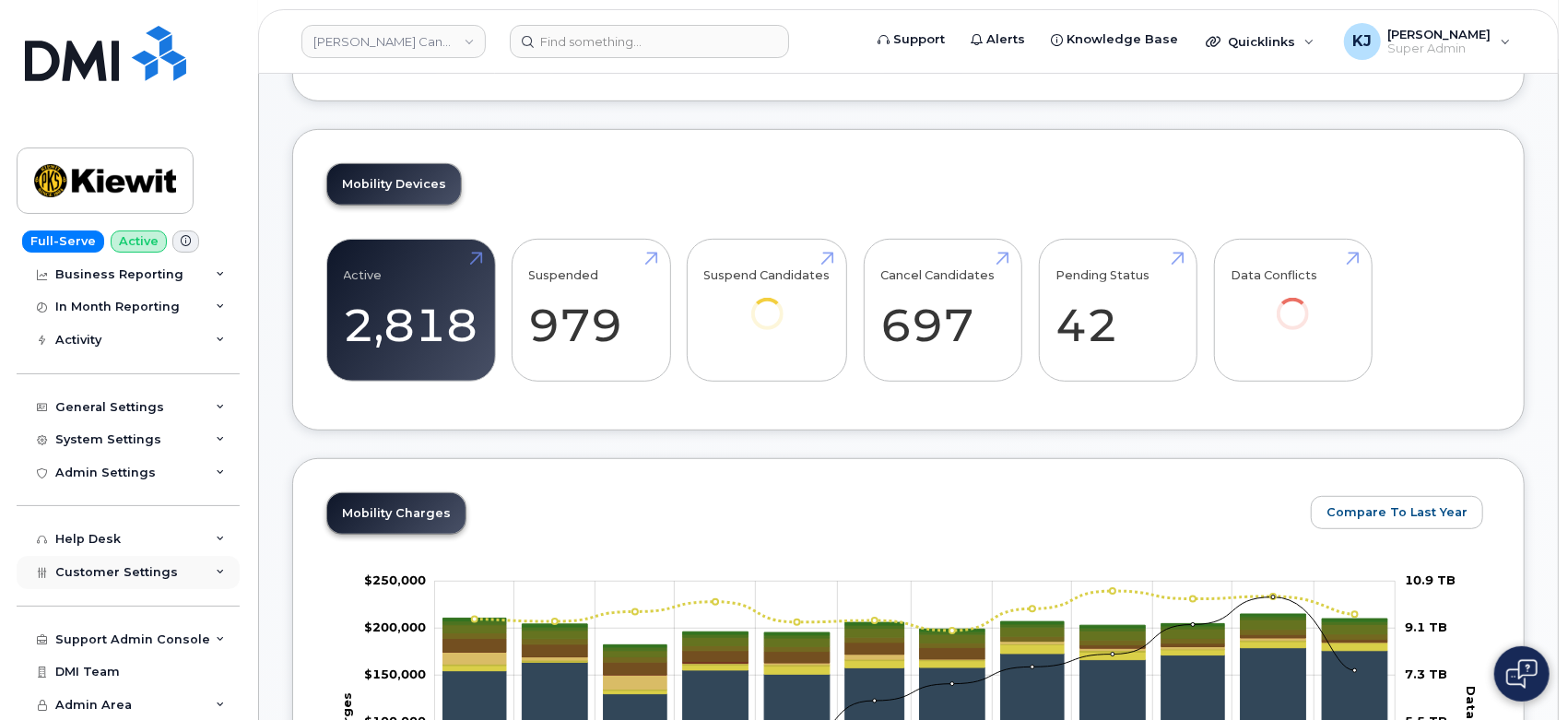
click at [173, 573] on div "Customer Settings" at bounding box center [128, 572] width 223 height 33
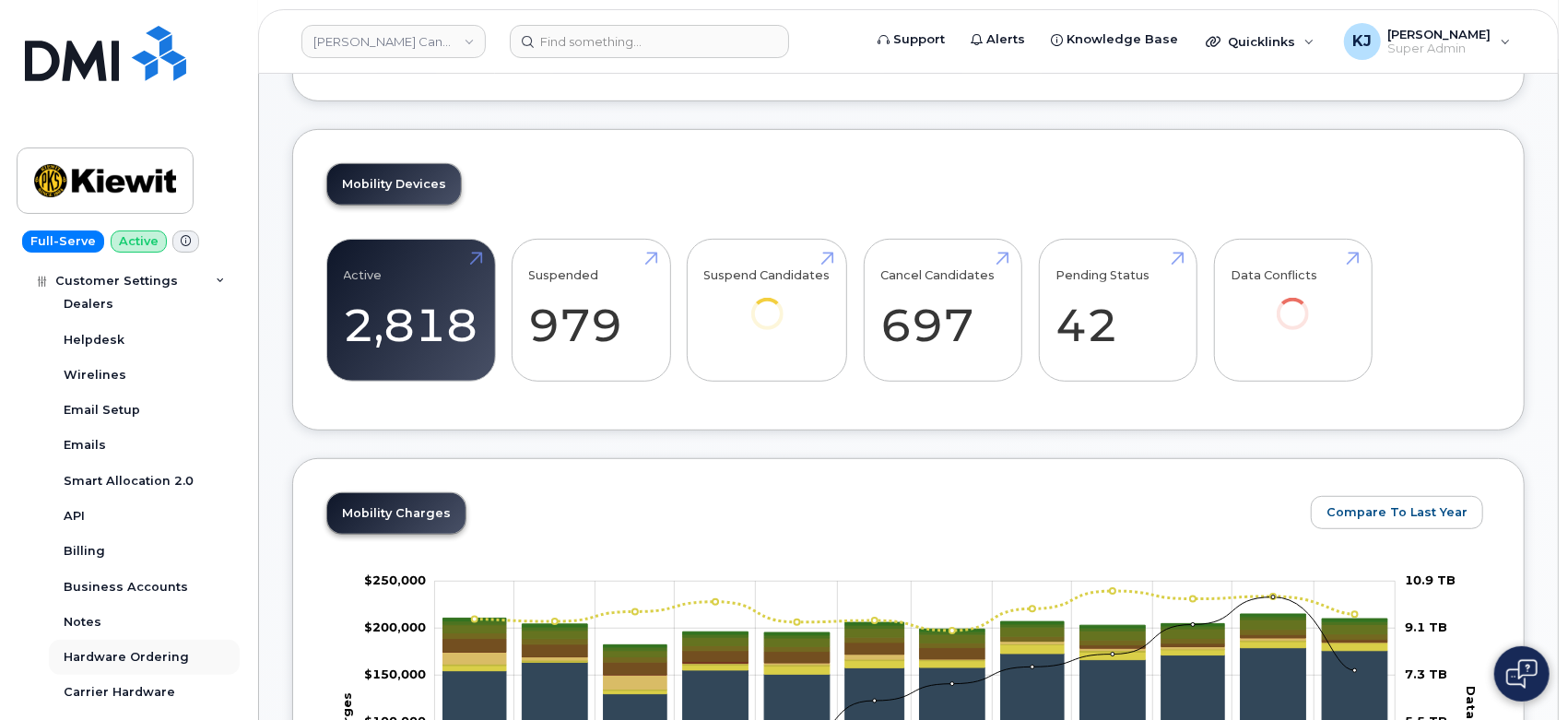
scroll to position [701, 0]
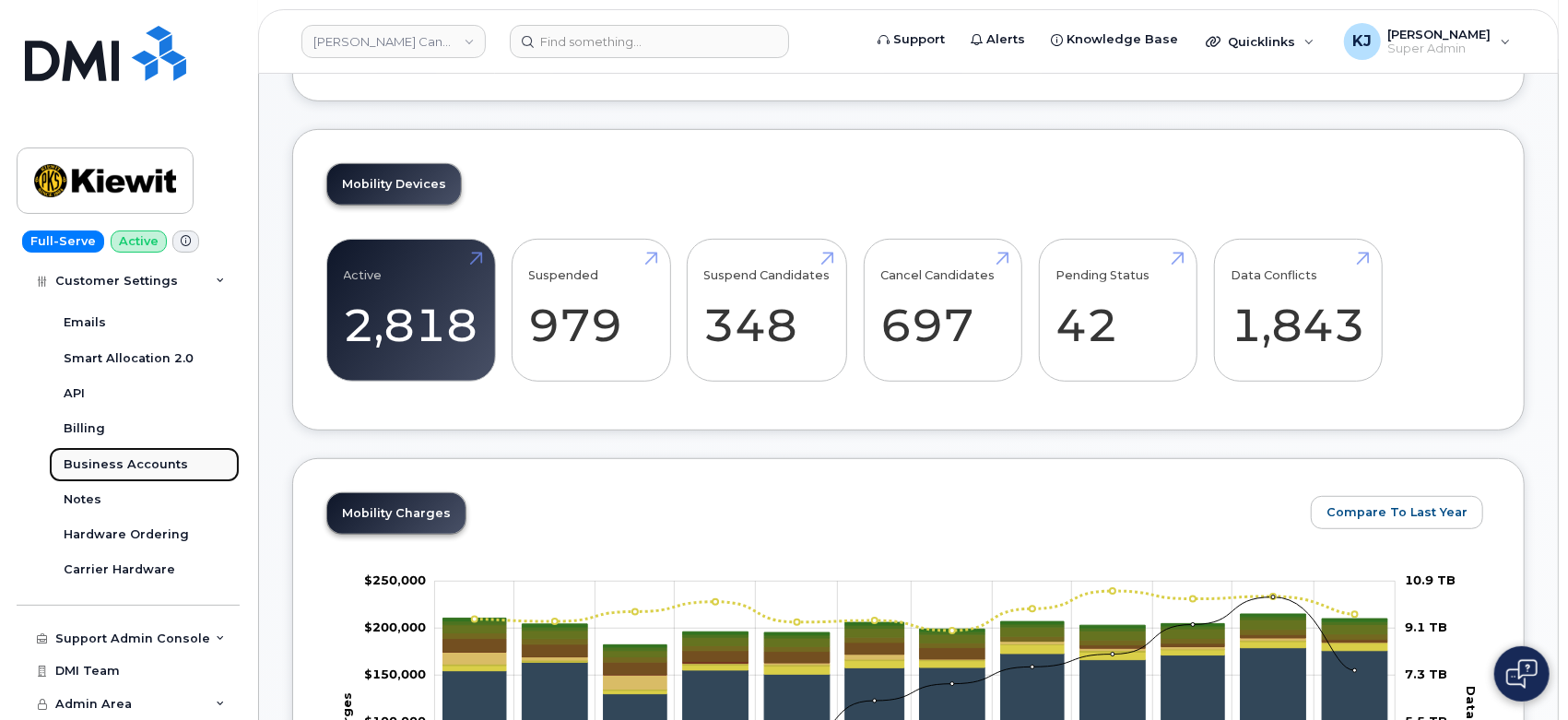
click at [141, 463] on div "Business Accounts" at bounding box center [126, 464] width 125 height 17
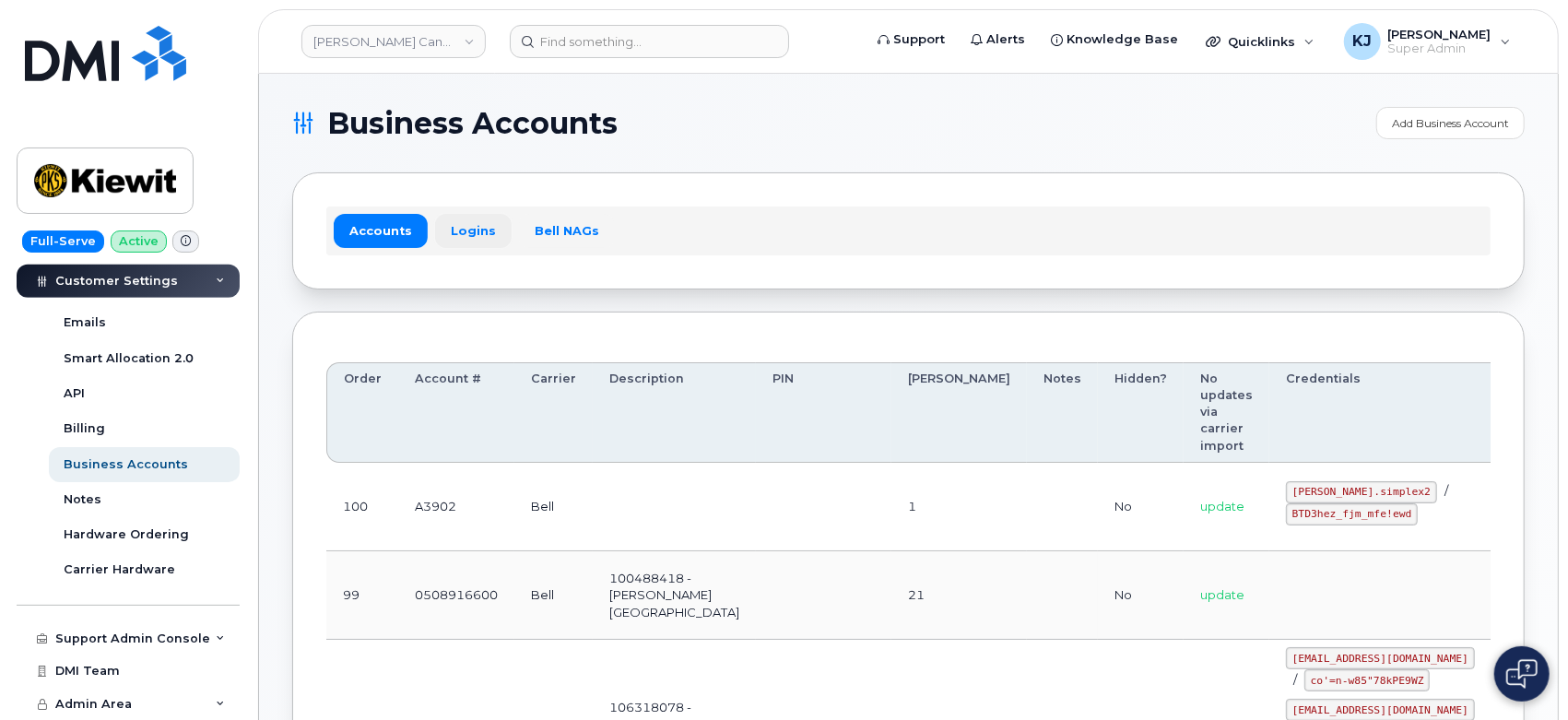
click at [472, 231] on link "Logins" at bounding box center [473, 230] width 76 height 33
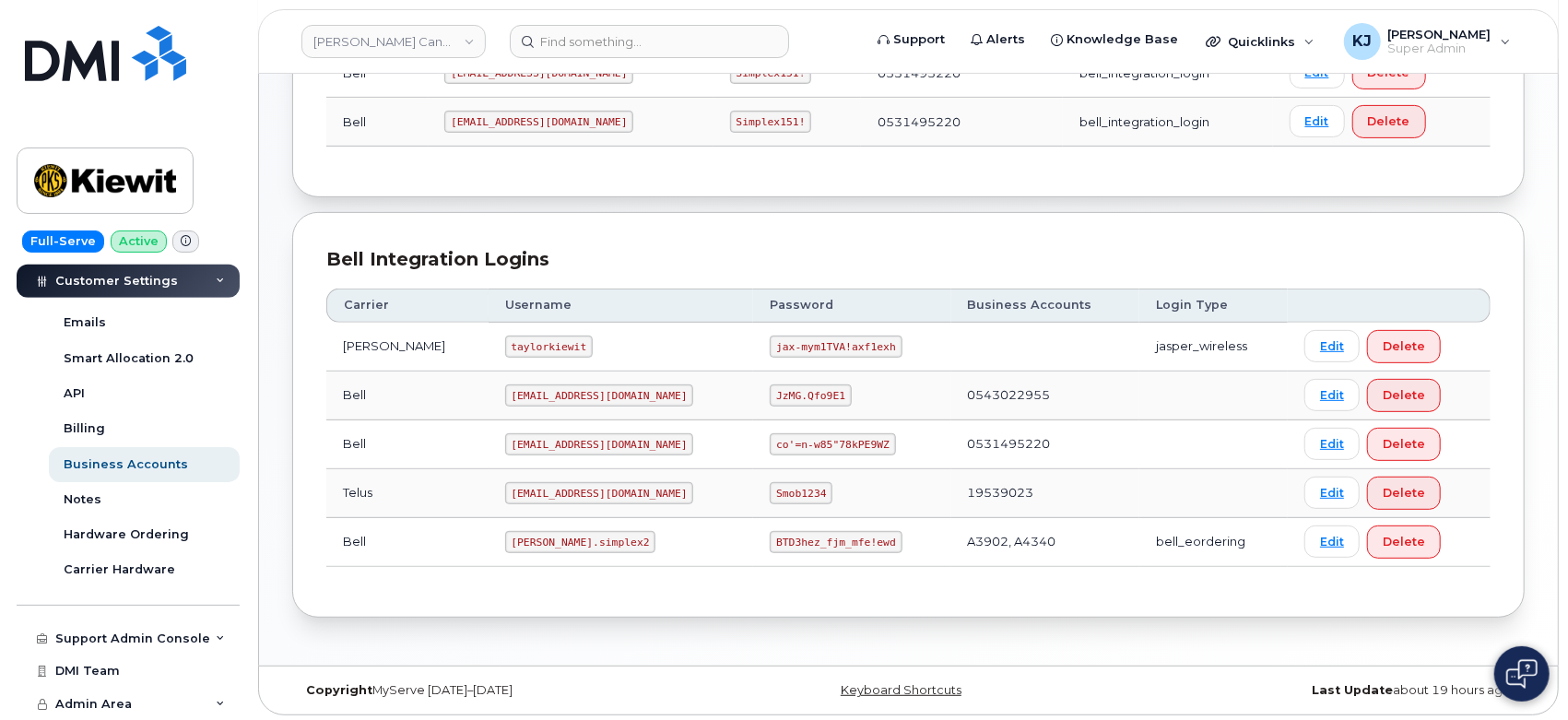
scroll to position [348, 0]
drag, startPoint x: 481, startPoint y: 538, endPoint x: 582, endPoint y: 546, distance: 101.3
click at [582, 546] on td "kiewit.simplex2" at bounding box center [621, 541] width 266 height 49
copy code "kiewit.simplex2"
drag, startPoint x: 719, startPoint y: 540, endPoint x: 832, endPoint y: 549, distance: 113.4
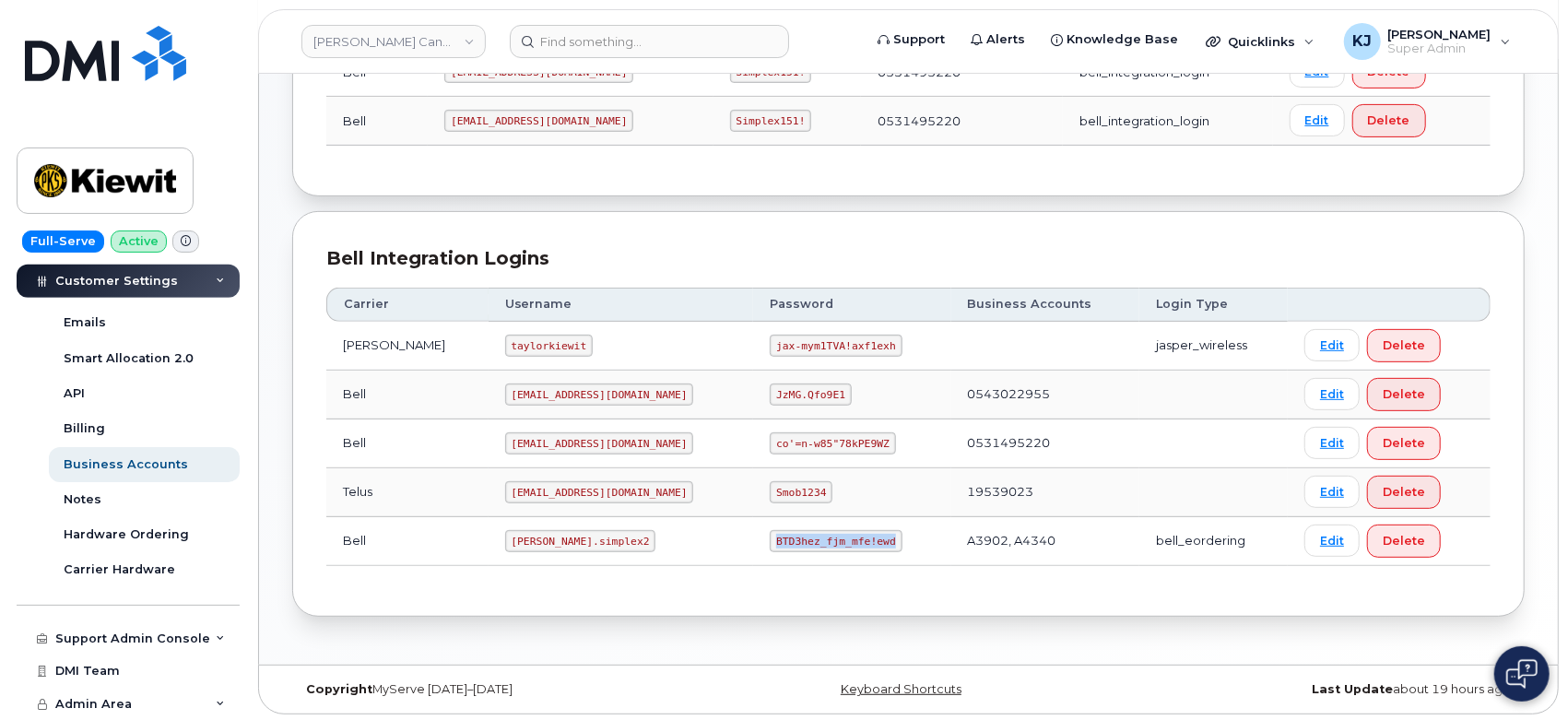
click at [832, 549] on td "BTD3hez_fjm_mfe!ewd" at bounding box center [851, 541] width 197 height 49
copy code "BTD3hez_fjm_mfe!ewd"
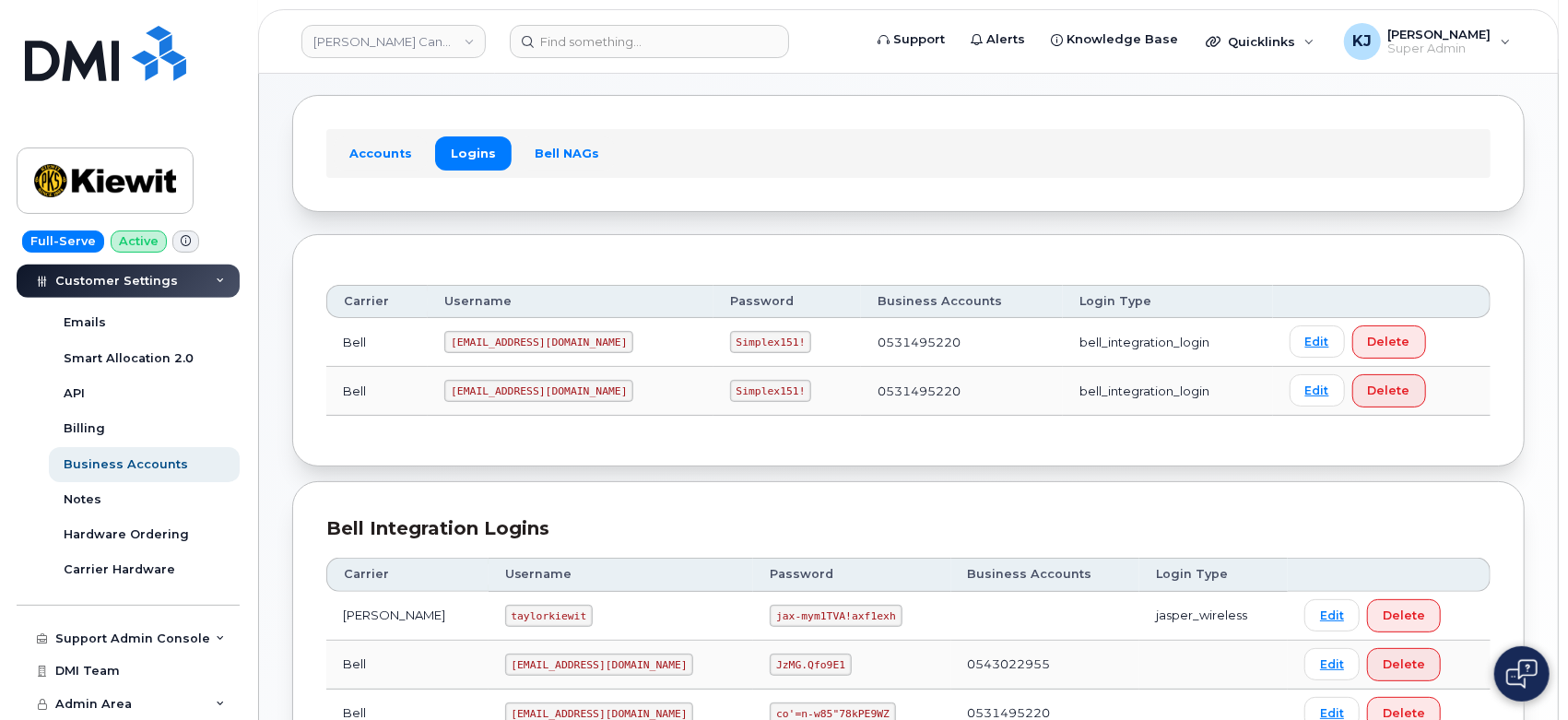
scroll to position [41, 0]
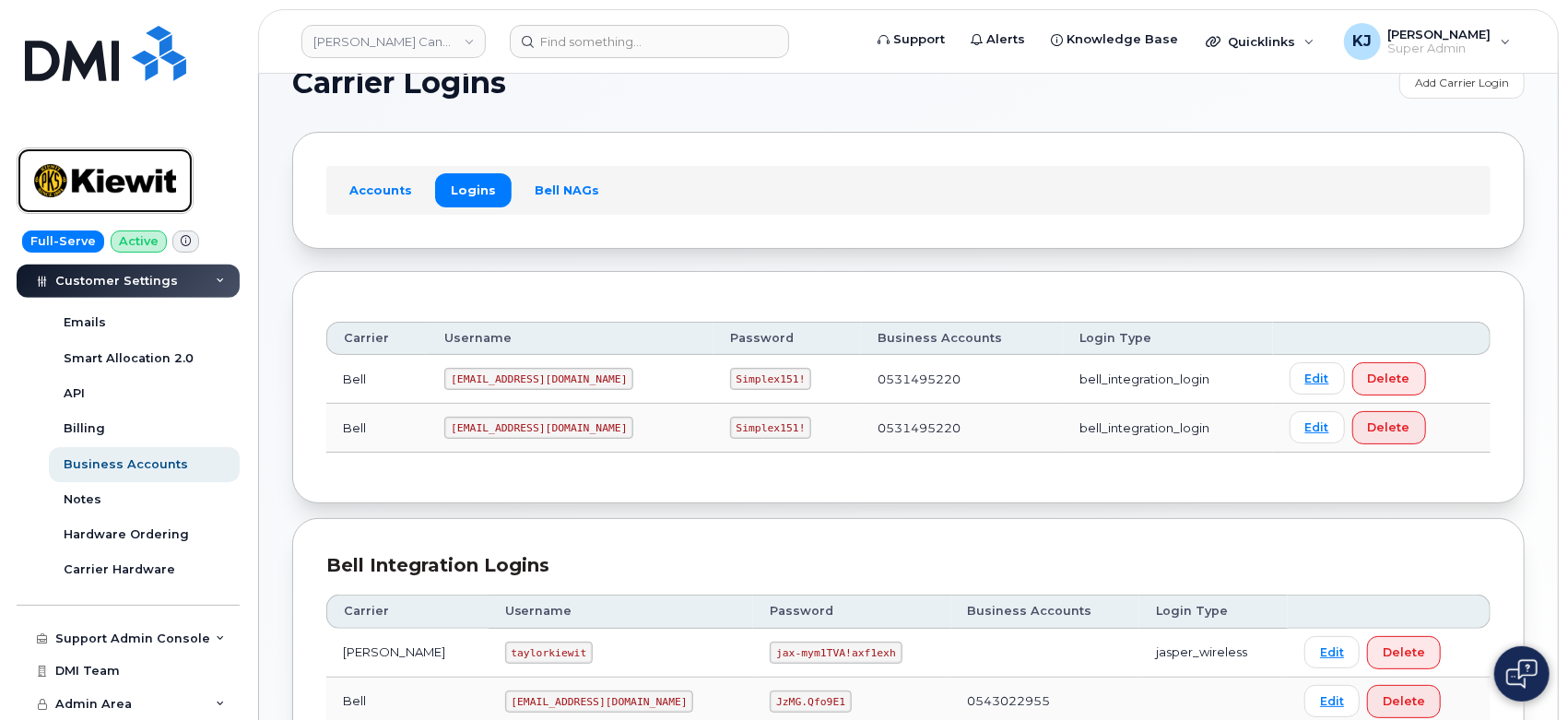
click at [148, 177] on img at bounding box center [104, 180] width 142 height 54
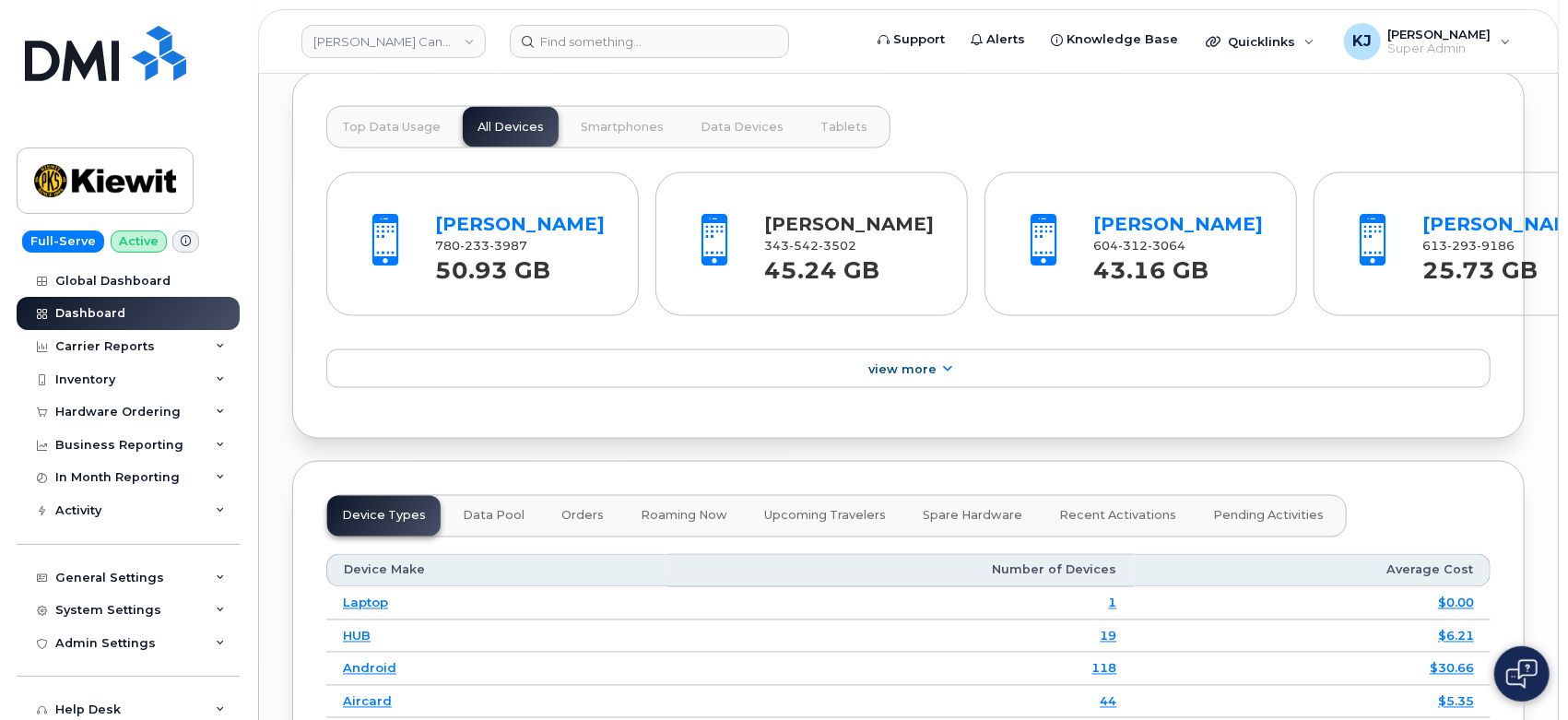
scroll to position [1933, 0]
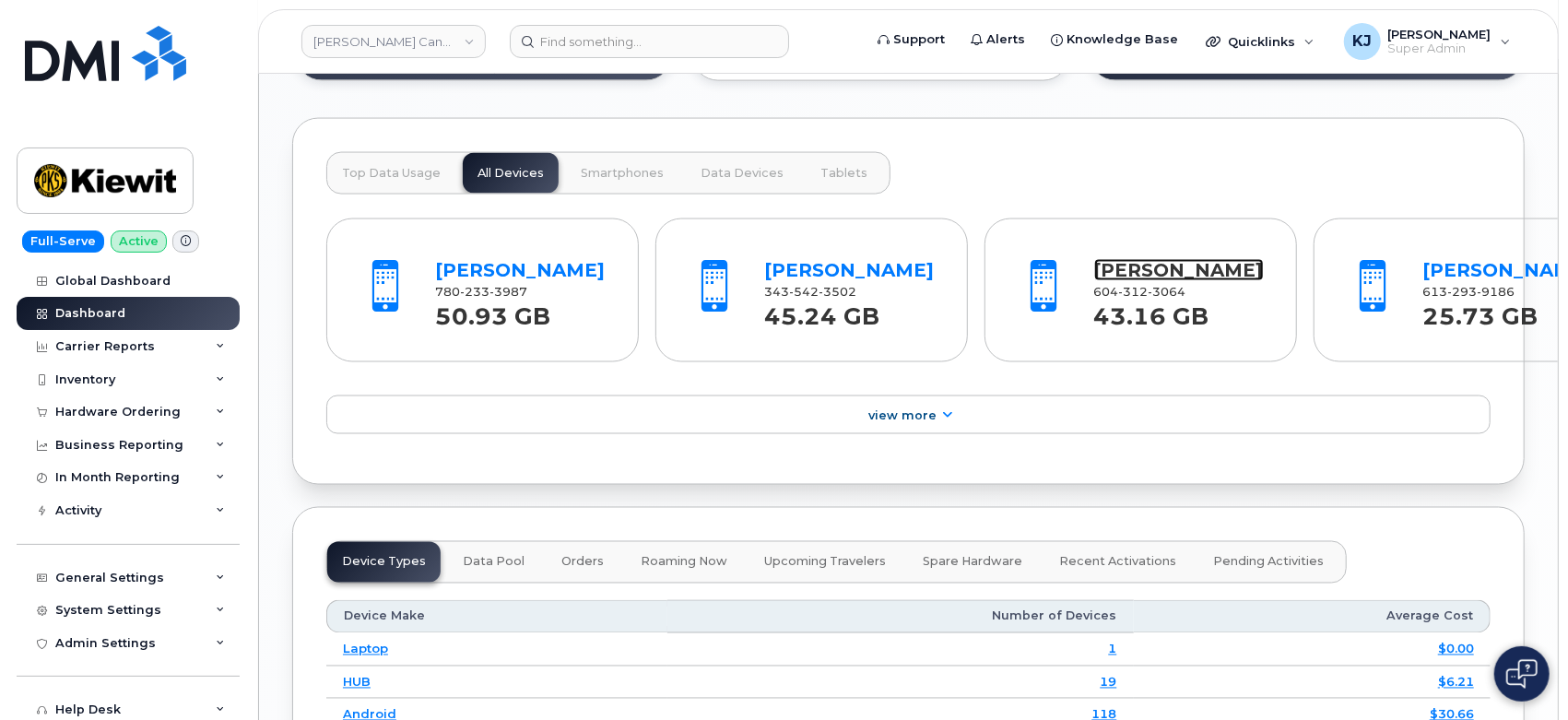
click at [1094, 282] on link "[PERSON_NAME]" at bounding box center [1178, 270] width 169 height 22
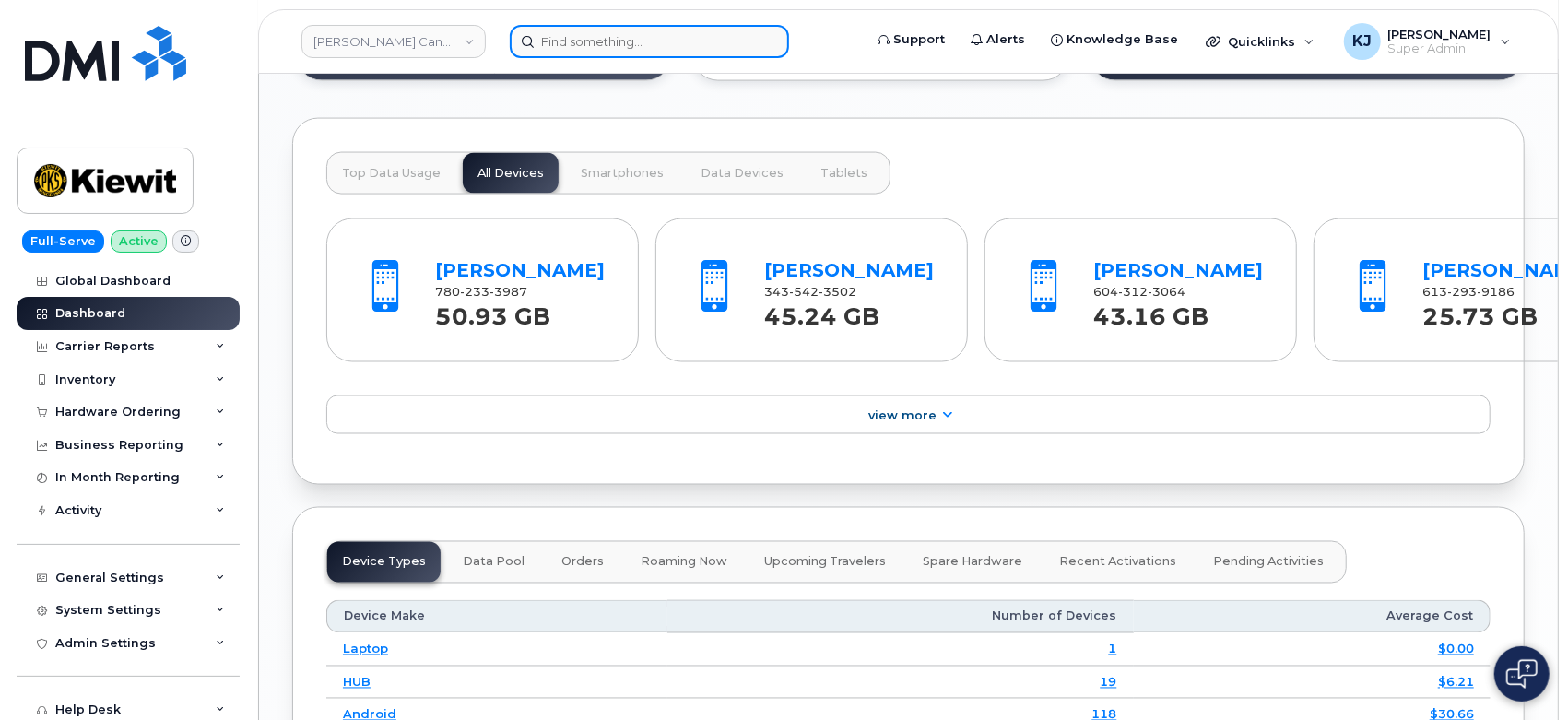
click at [594, 36] on input at bounding box center [649, 41] width 280 height 33
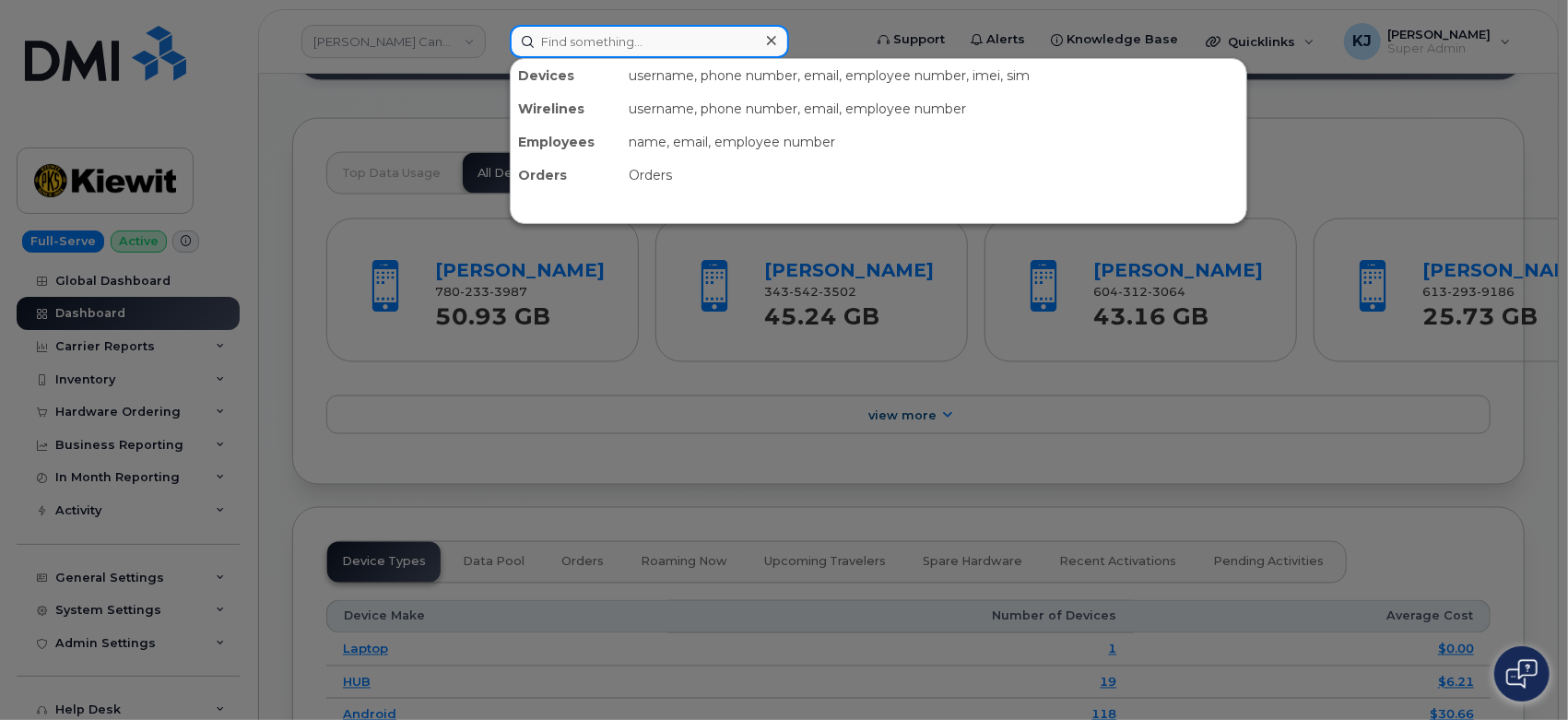
paste input "295853"
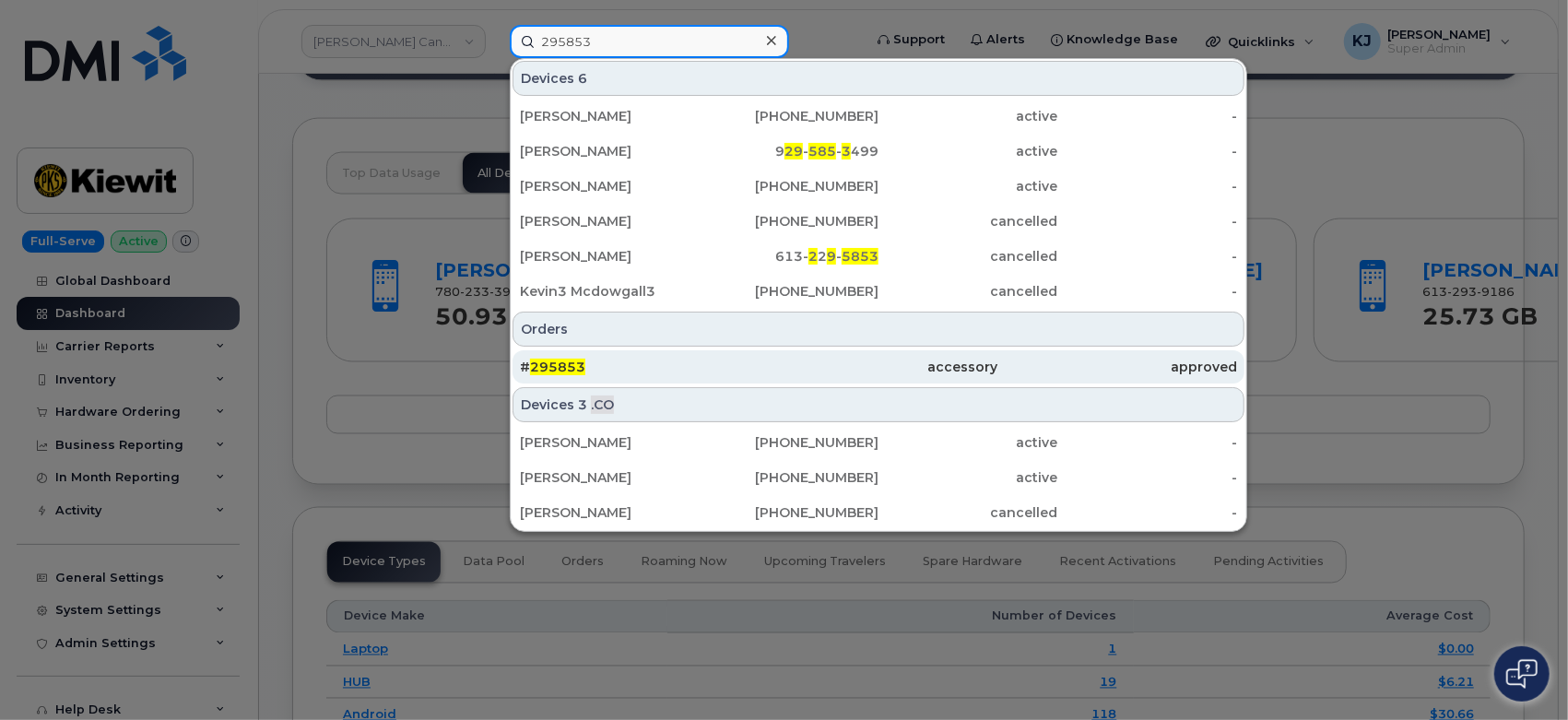
type input "295853"
click at [605, 361] on div "# 295853" at bounding box center [639, 367] width 239 height 19
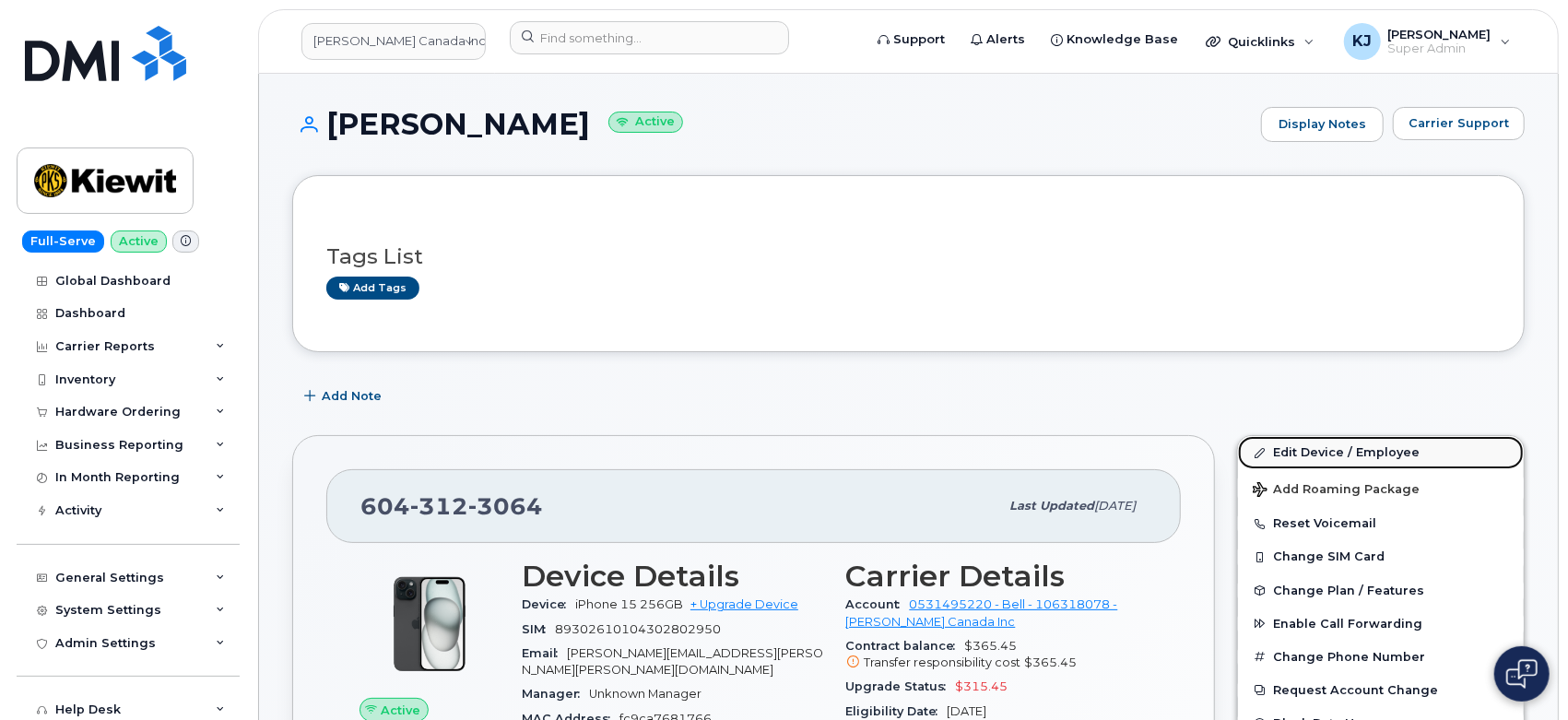
click at [1308, 461] on link "Edit Device / Employee" at bounding box center [1381, 452] width 285 height 33
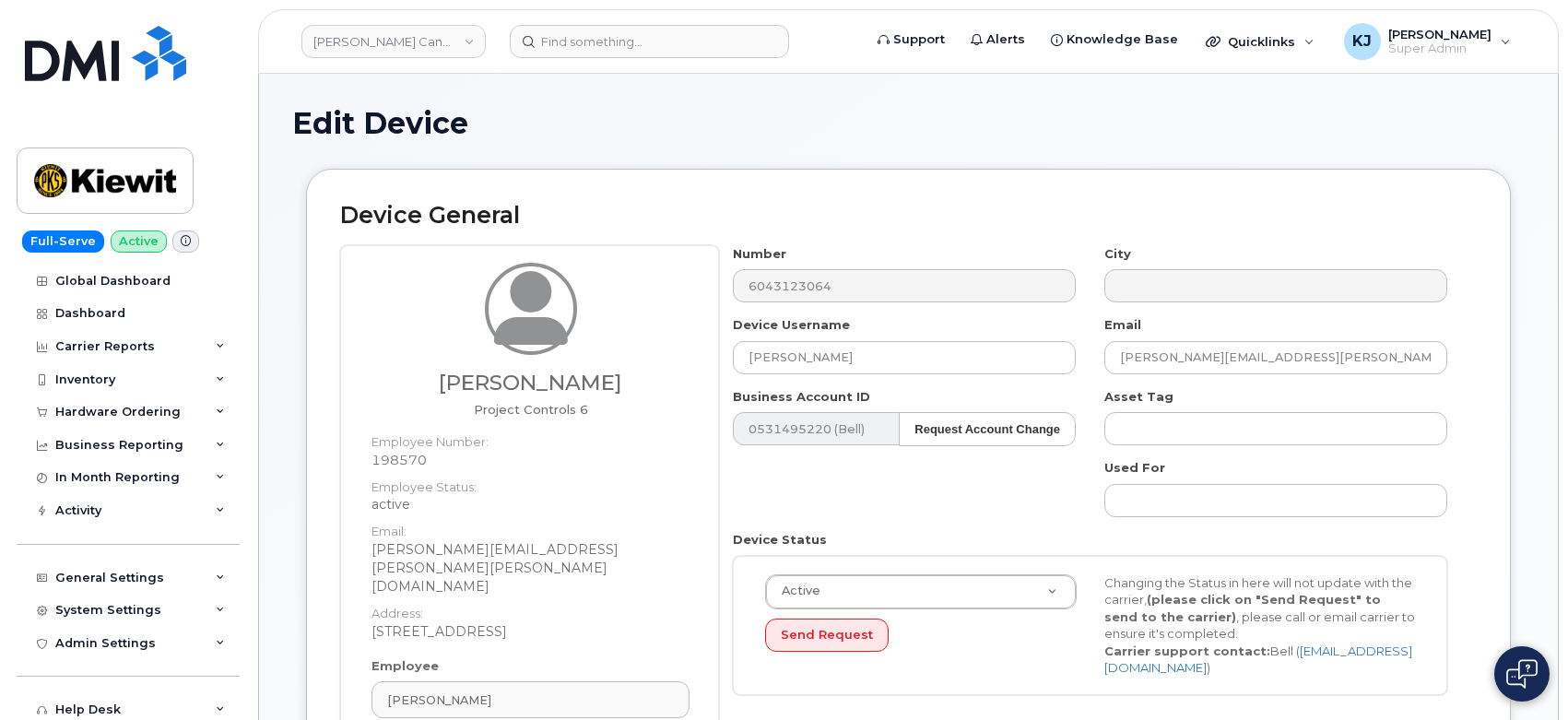
select select "14059"
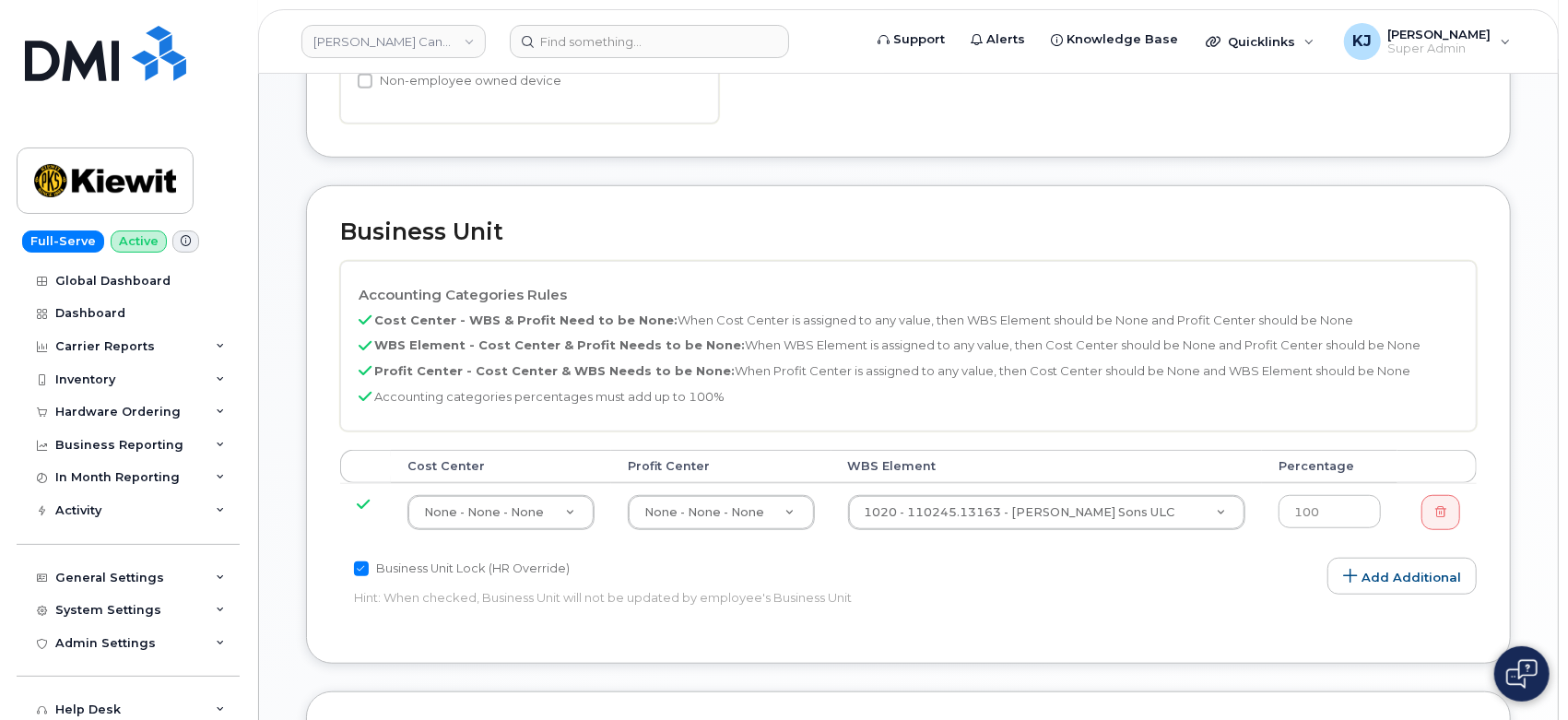
scroll to position [717, 0]
type input "105876.1349"
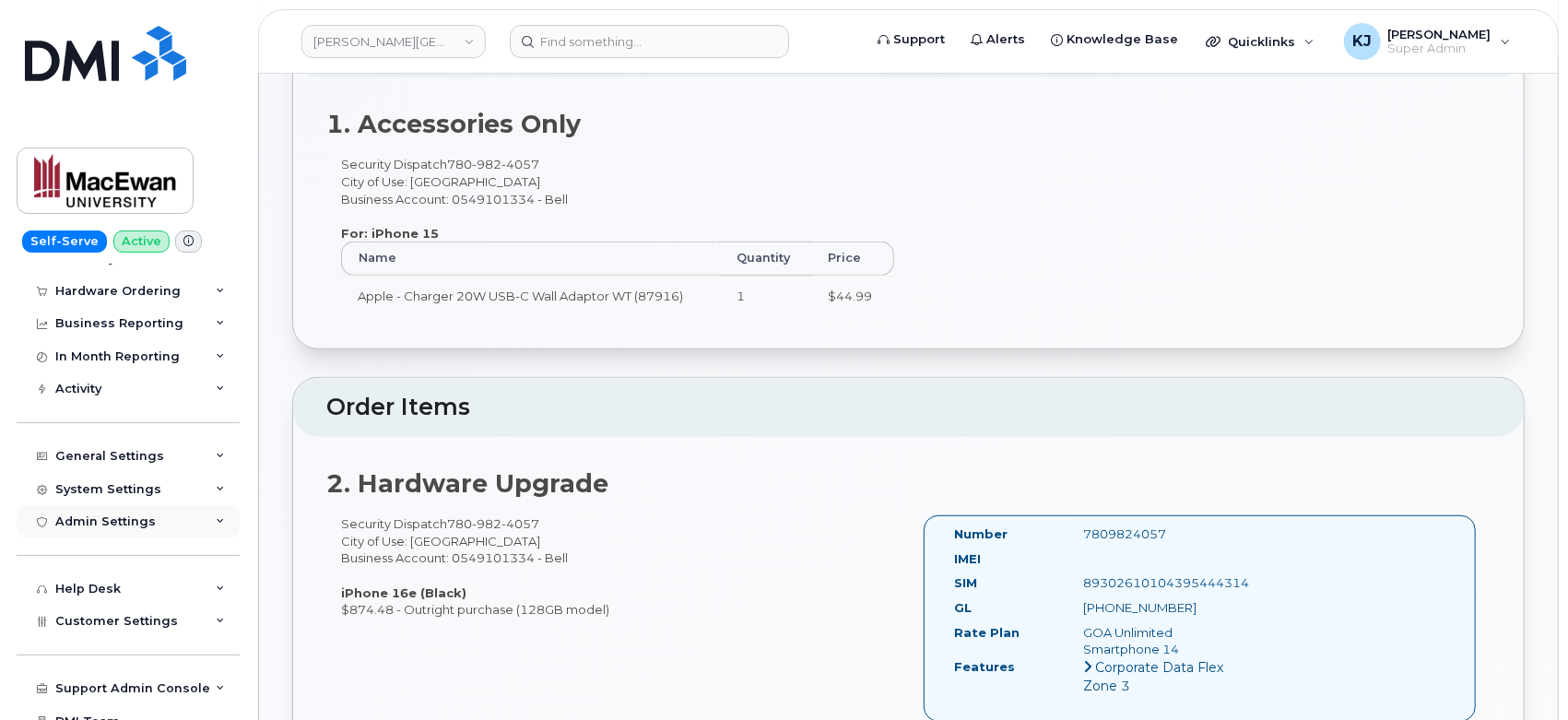
scroll to position [138, 0]
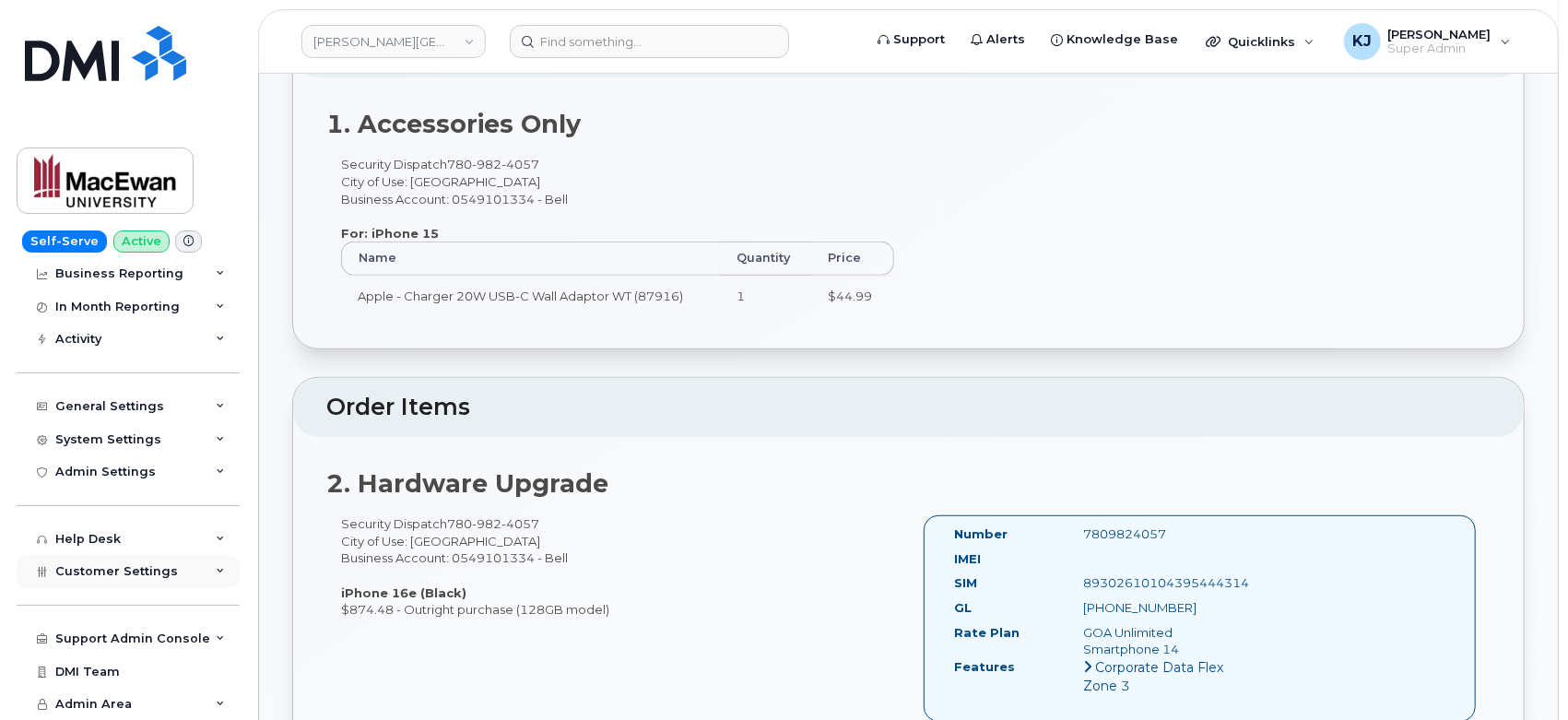
click at [131, 570] on span "Customer Settings" at bounding box center [117, 571] width 123 height 14
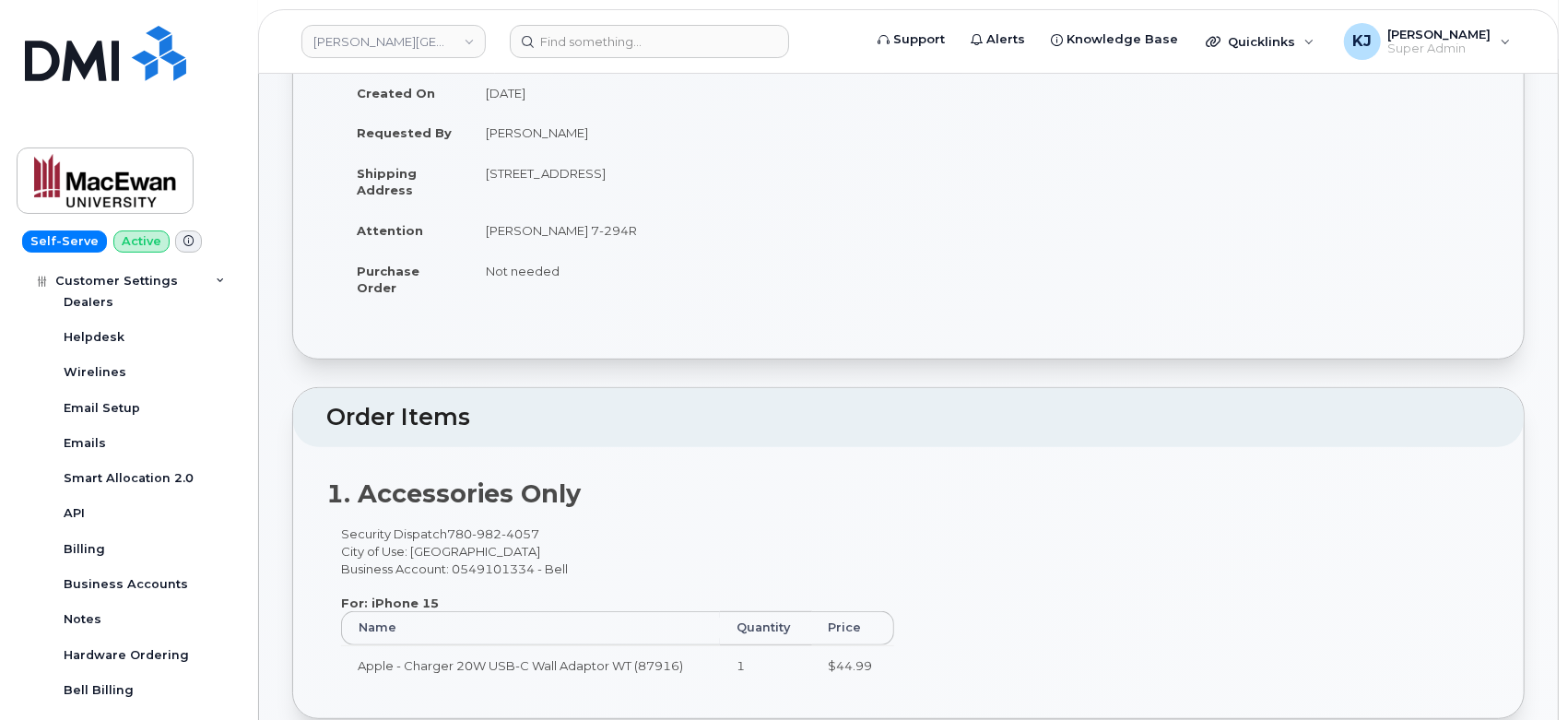
scroll to position [512, 0]
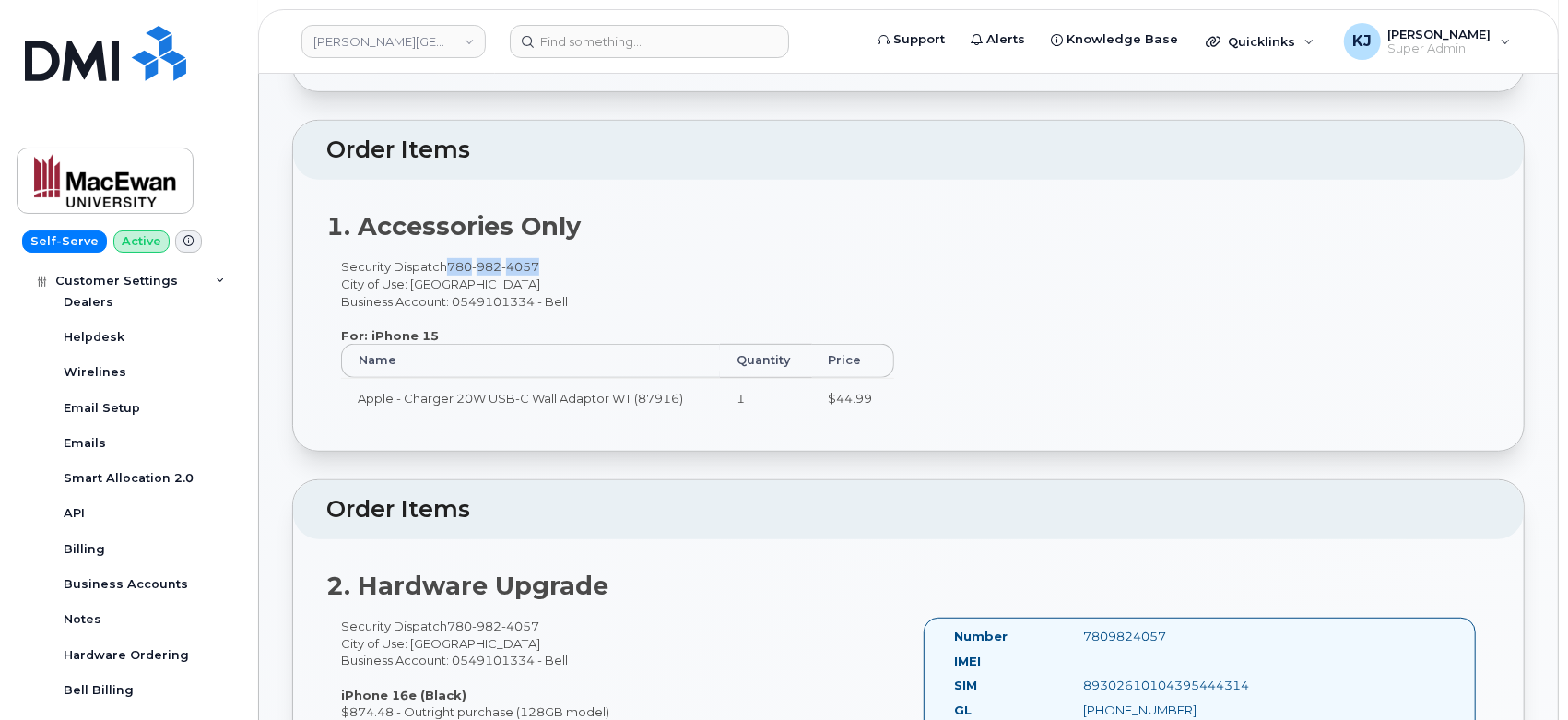
drag, startPoint x: 543, startPoint y: 260, endPoint x: 451, endPoint y: 264, distance: 92.1
click at [451, 264] on div "Security Dispatch 780 982 4057 City of Use: Edmonton Business Account: 05491013…" at bounding box center [617, 346] width 583 height 177
copy span "780 982 4057"
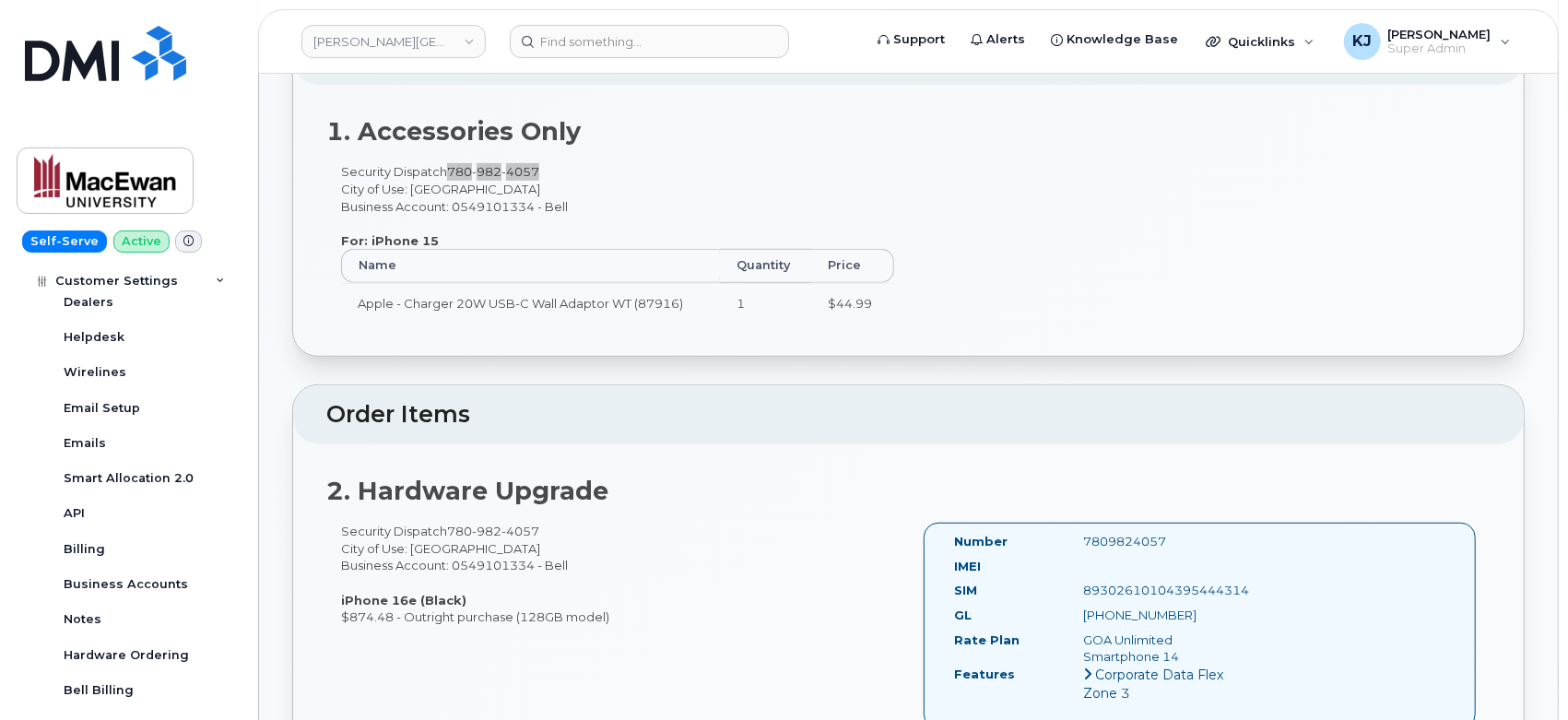
scroll to position [717, 0]
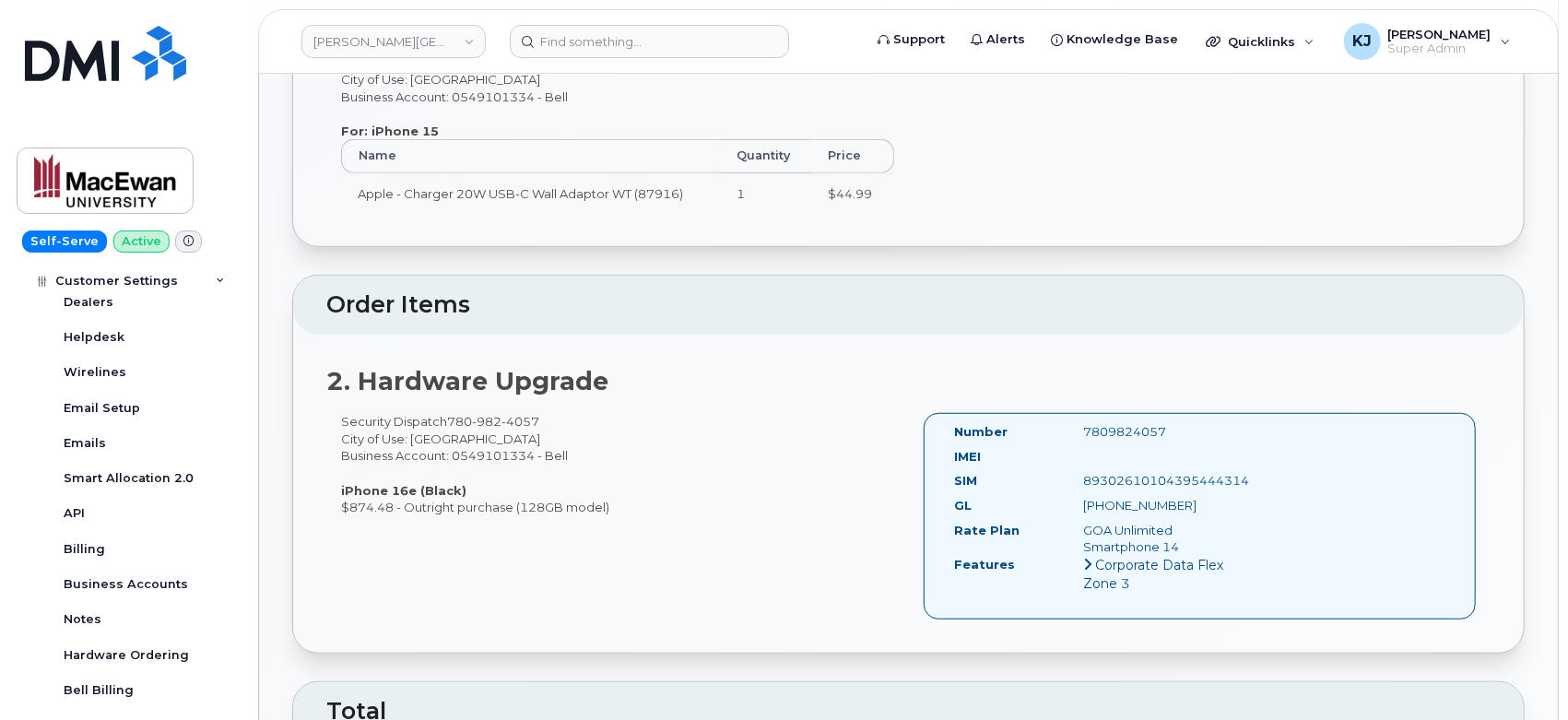
drag, startPoint x: 343, startPoint y: 415, endPoint x: 442, endPoint y: 413, distance: 99.0
click at [442, 414] on div "Security Dispatch 780 982 4057 City of Use: Edmonton Business Account: 05491013…" at bounding box center [617, 464] width 583 height 102
copy div "Security Dispatch"
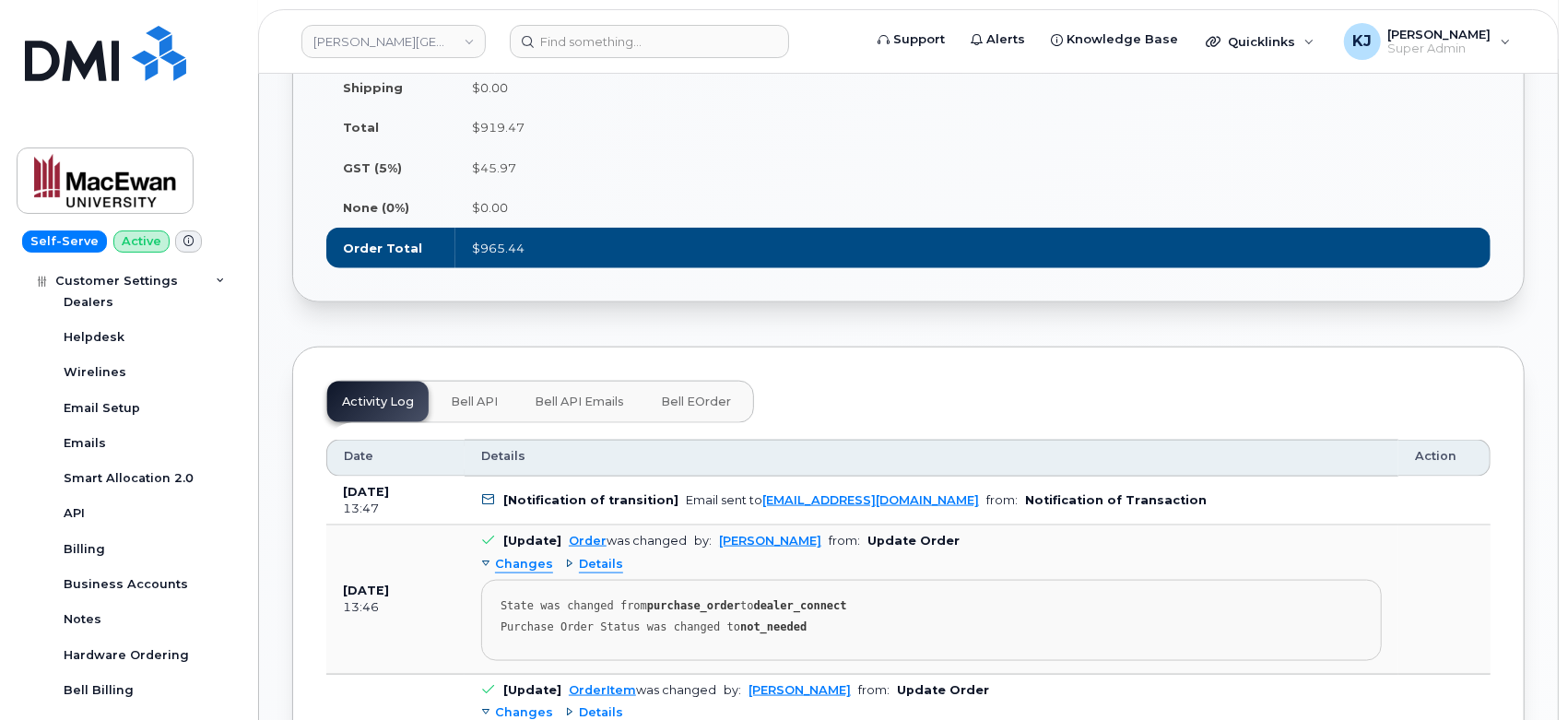
scroll to position [1639, 0]
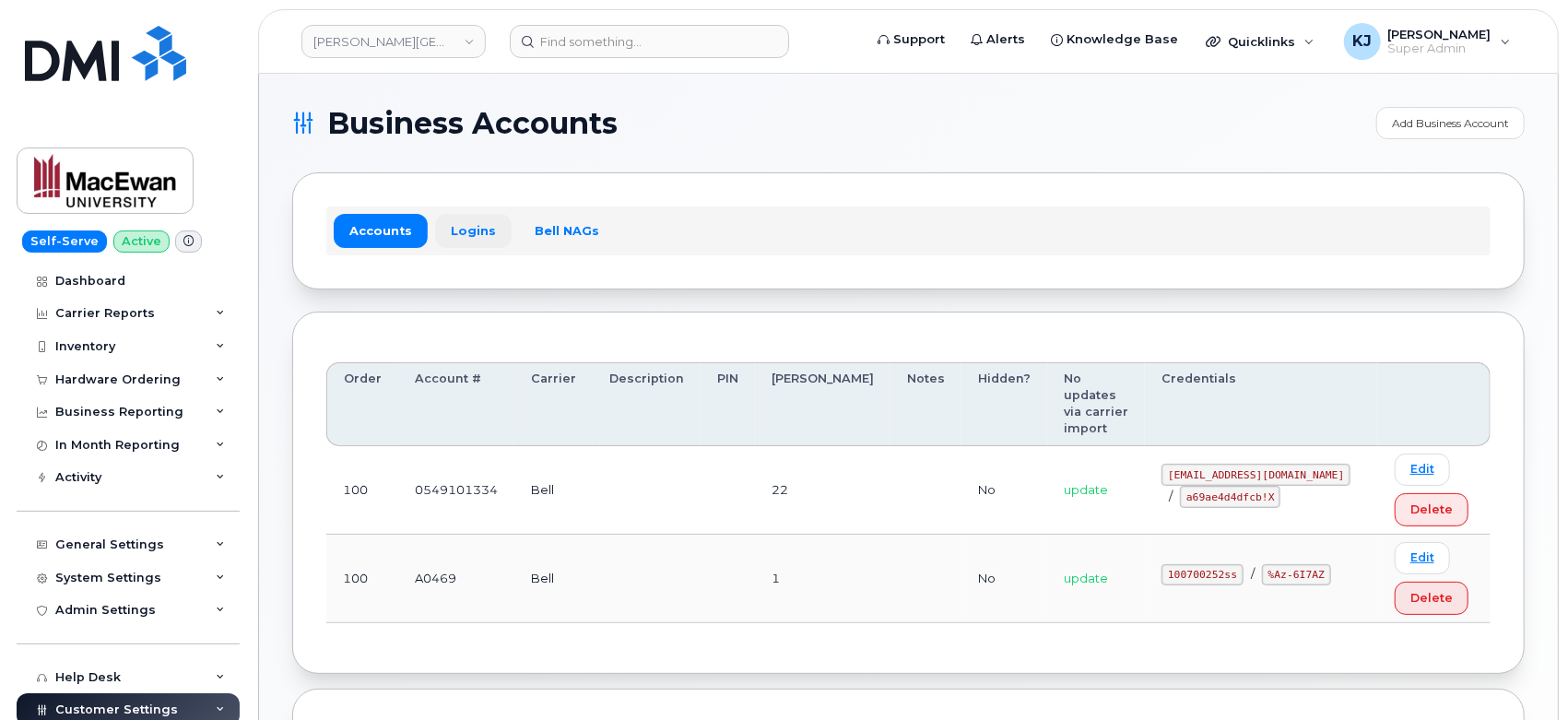
click at [457, 235] on link "Logins" at bounding box center [473, 230] width 76 height 33
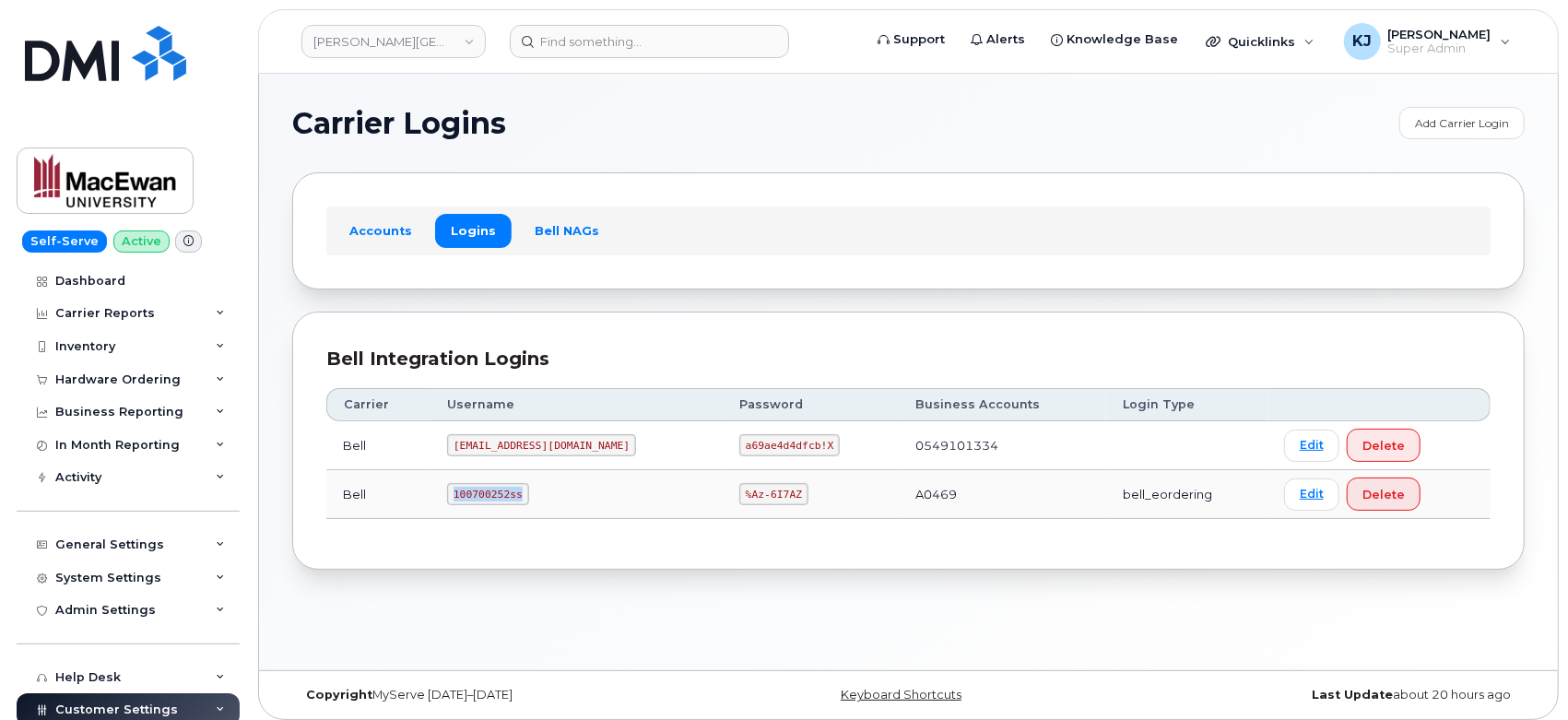
drag, startPoint x: 459, startPoint y: 491, endPoint x: 528, endPoint y: 514, distance: 72.7
click at [528, 514] on td "100700252ss" at bounding box center [576, 494] width 292 height 49
copy code "100700252ss"
drag, startPoint x: 686, startPoint y: 487, endPoint x: 746, endPoint y: 501, distance: 61.6
click at [746, 501] on td "%Az-6I7AZ" at bounding box center [811, 494] width 176 height 49
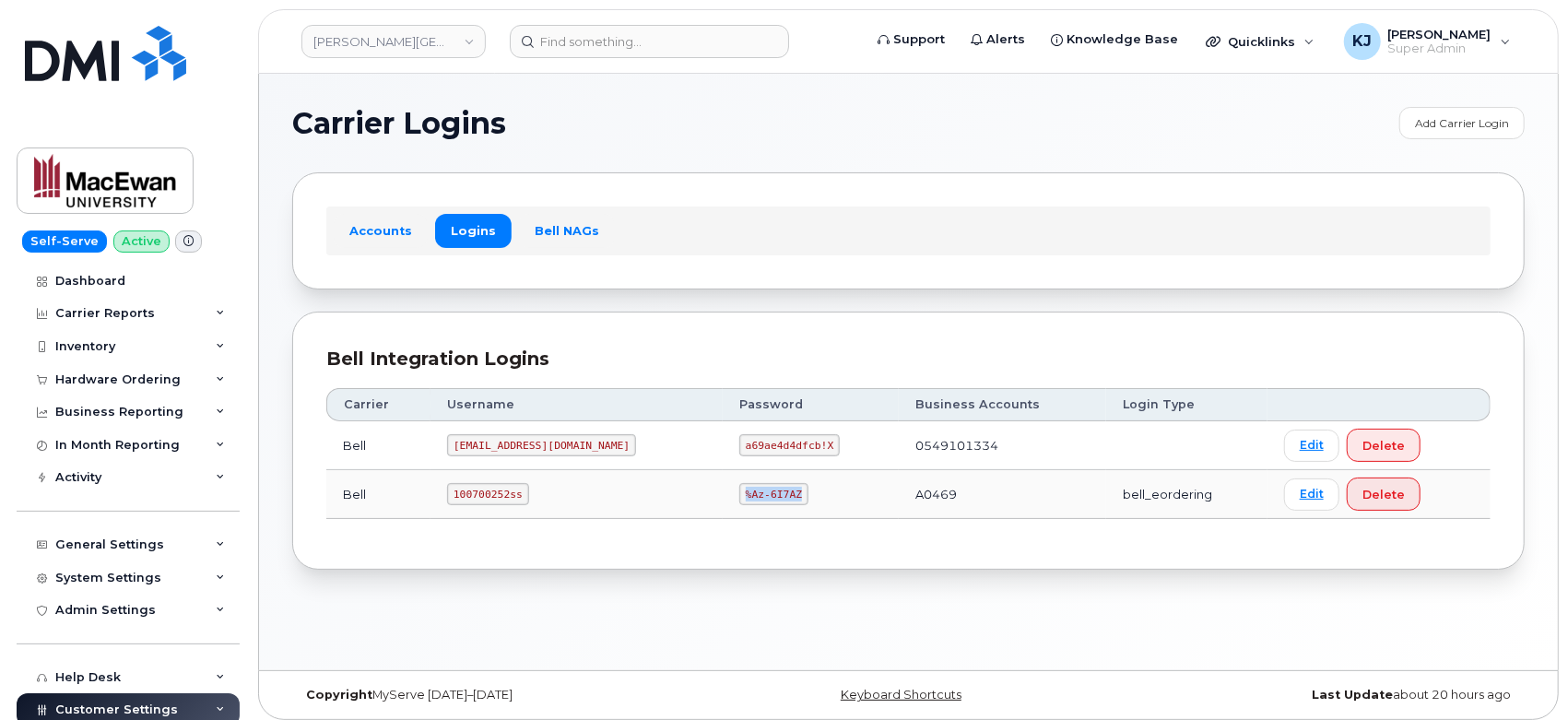
copy code "%Az-6I7AZ"
